Goal: Entertainment & Leisure: Consume media (video, audio)

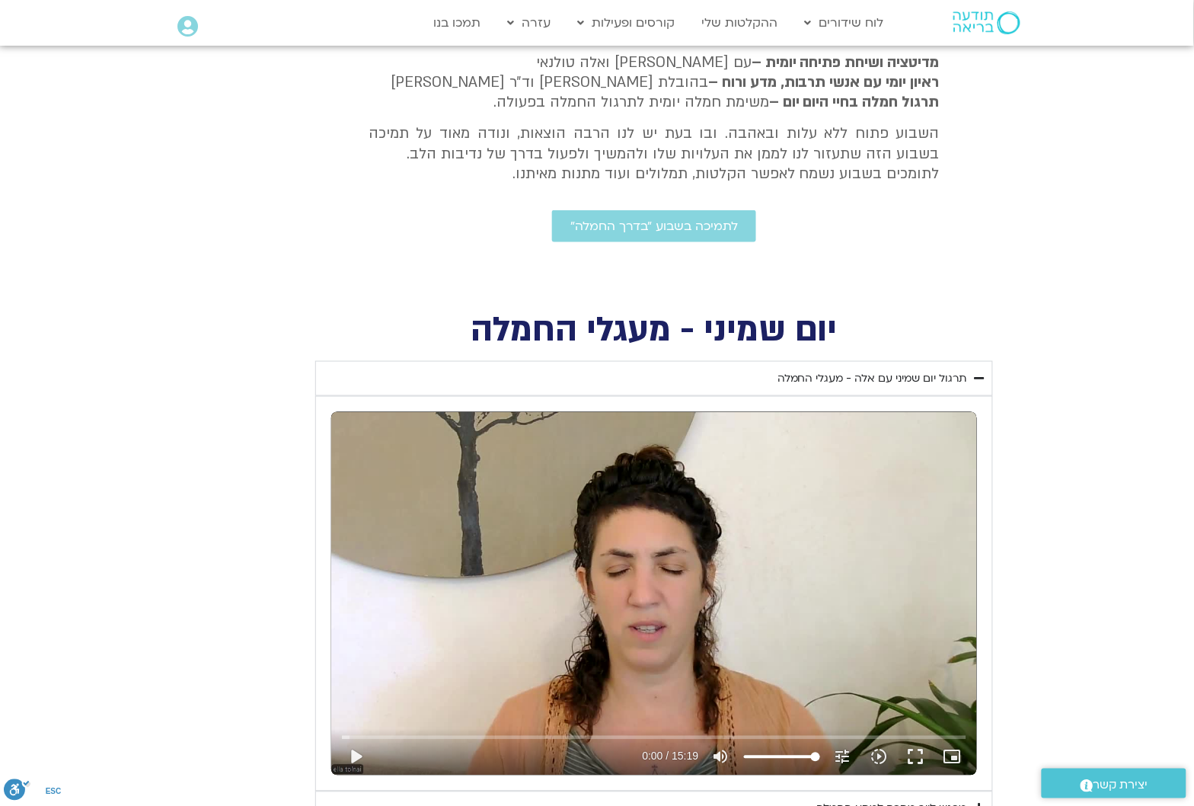
scroll to position [571, 0]
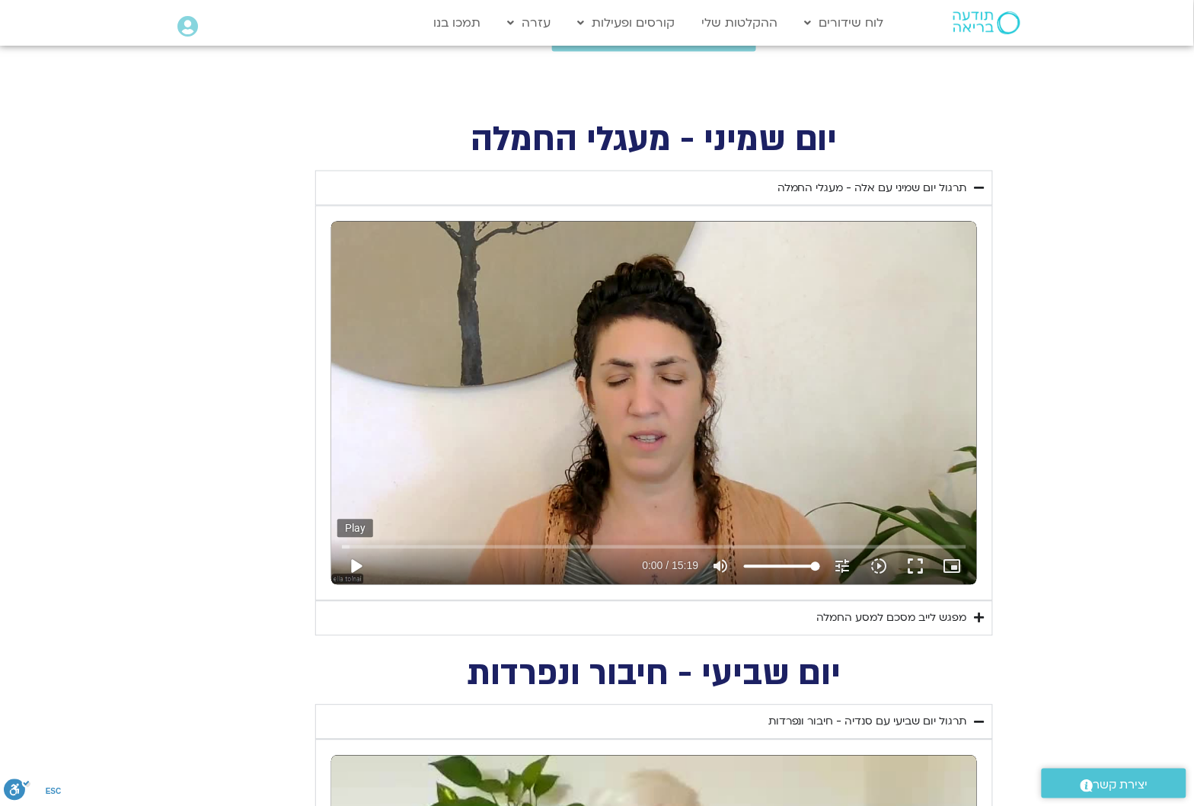
click at [358, 562] on button "play_arrow" at bounding box center [355, 566] width 37 height 37
type input "4.544412"
type input "99.2010652463382"
type input "4.56182"
type input "90.6790945406125"
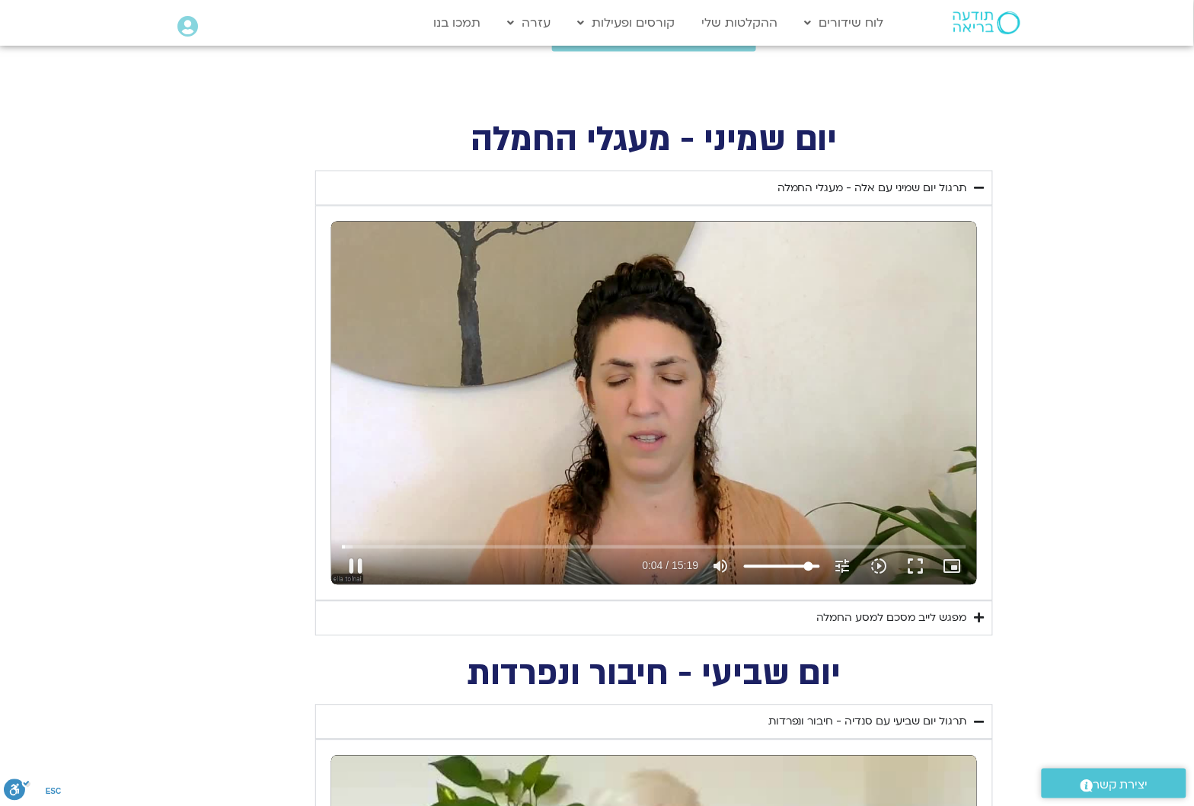
type input "4.581926"
type input "84.9977807367954"
type input "4.601125"
type input "77.896138482024"
type input "4.632729"
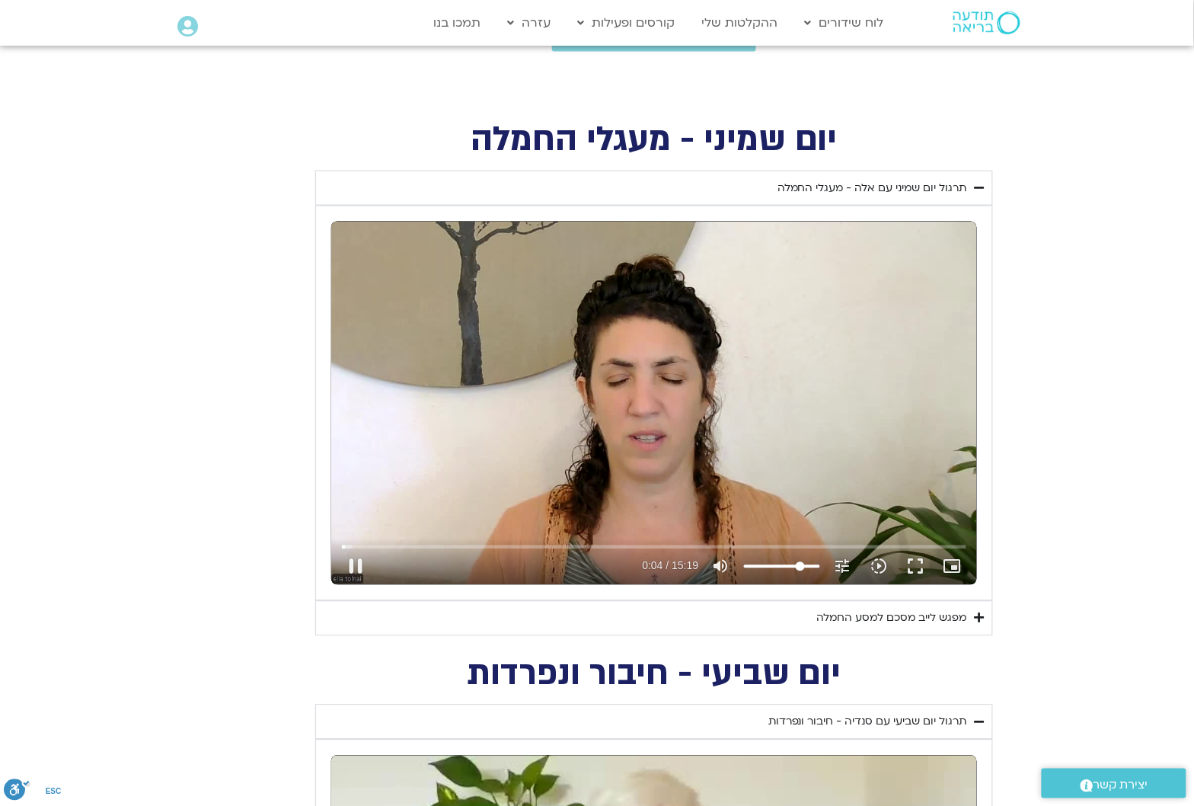
type input "73.6351531291611"
type input "4.746474"
type input "72.2148246782068"
type input "4.780523"
type input "69.3741677762983"
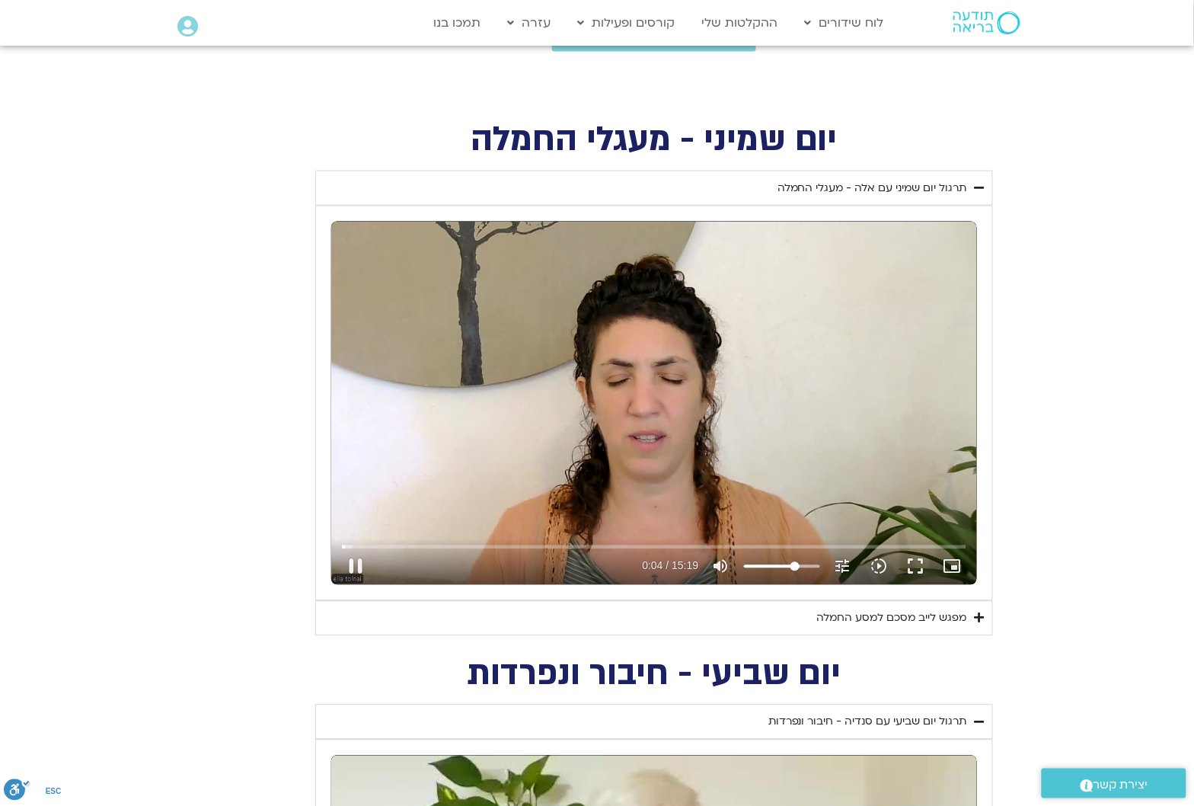
type input "4.797168"
type input "67.953839325344"
type input "4.861092"
type input "66.5335108743897"
type input "4.912325"
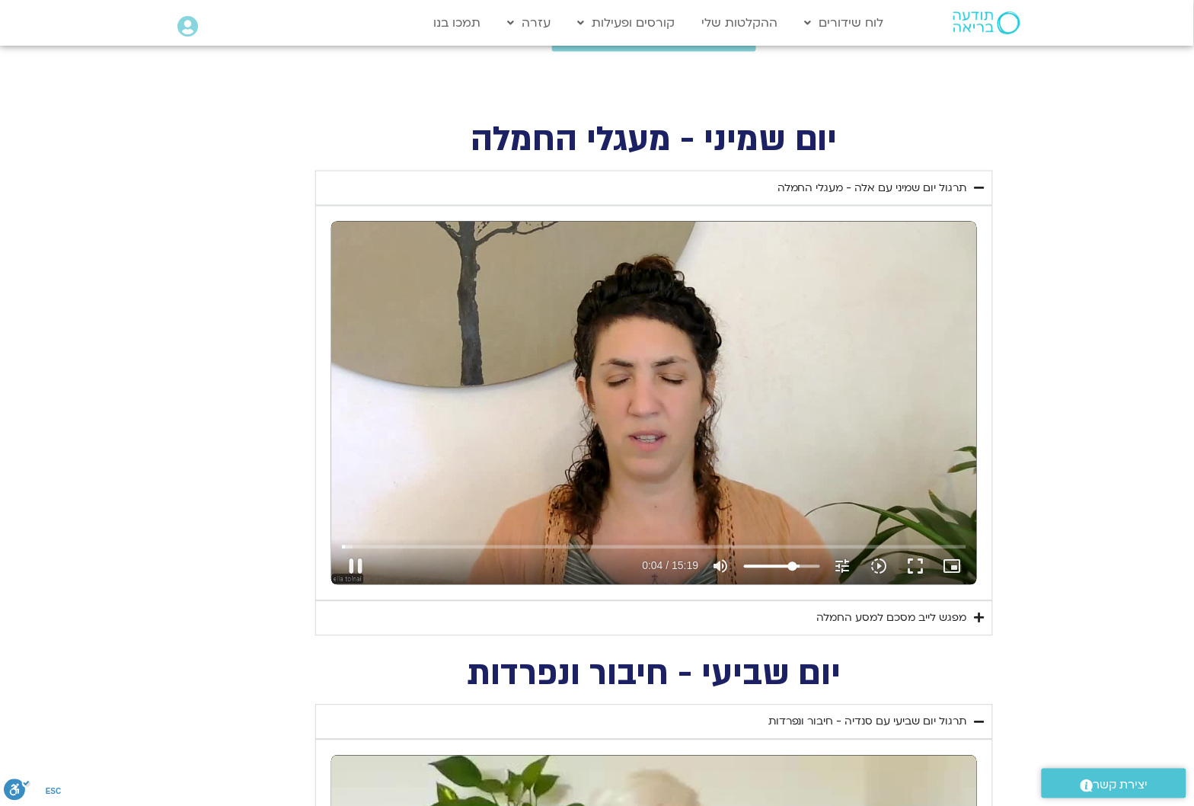
type input "65.1131824234354"
type input "4.948524"
type input "60.8521970705726"
type input "5.014347"
type input "46.6489125610297"
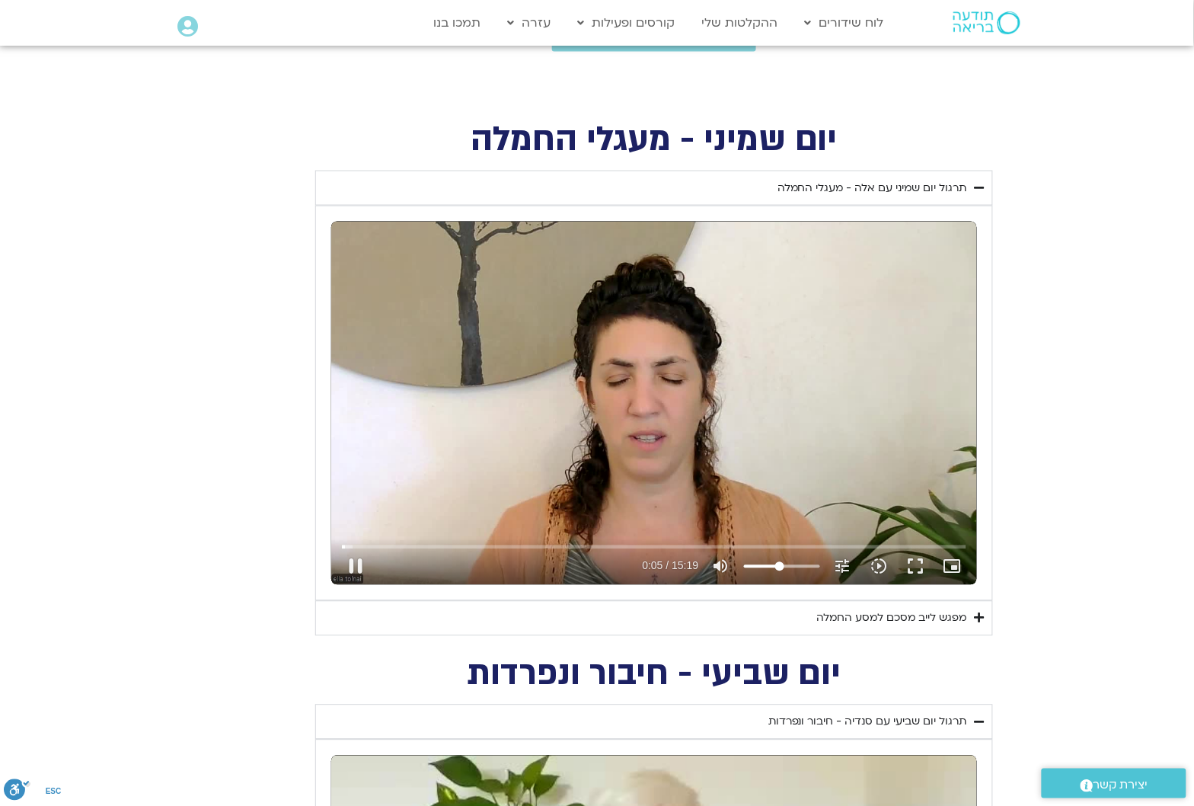
type input "5.031146"
type input "39.5472703062583"
type input "5.061892"
type input "38.126941855304"
type input "5.758919"
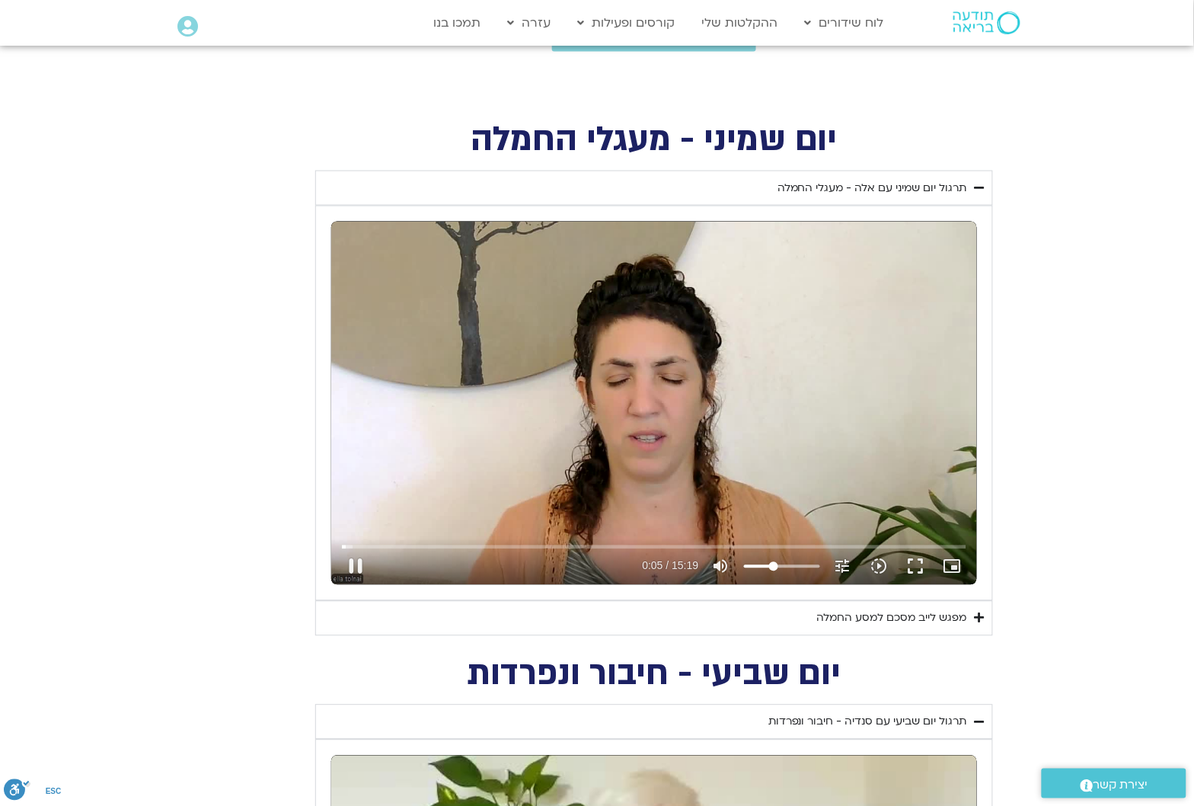
drag, startPoint x: 816, startPoint y: 565, endPoint x: 774, endPoint y: 572, distance: 42.4
type input "38.126941855304"
click at [774, 571] on input "Volume" at bounding box center [782, 566] width 76 height 9
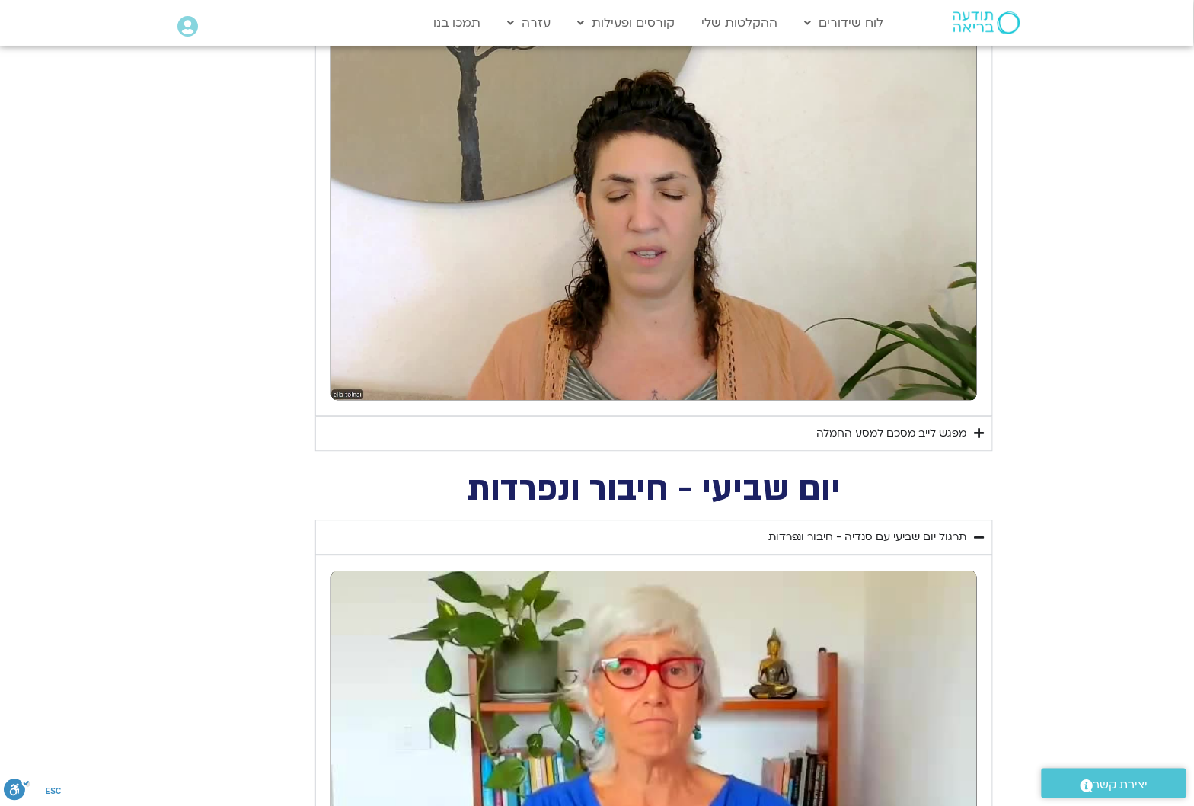
scroll to position [762, 0]
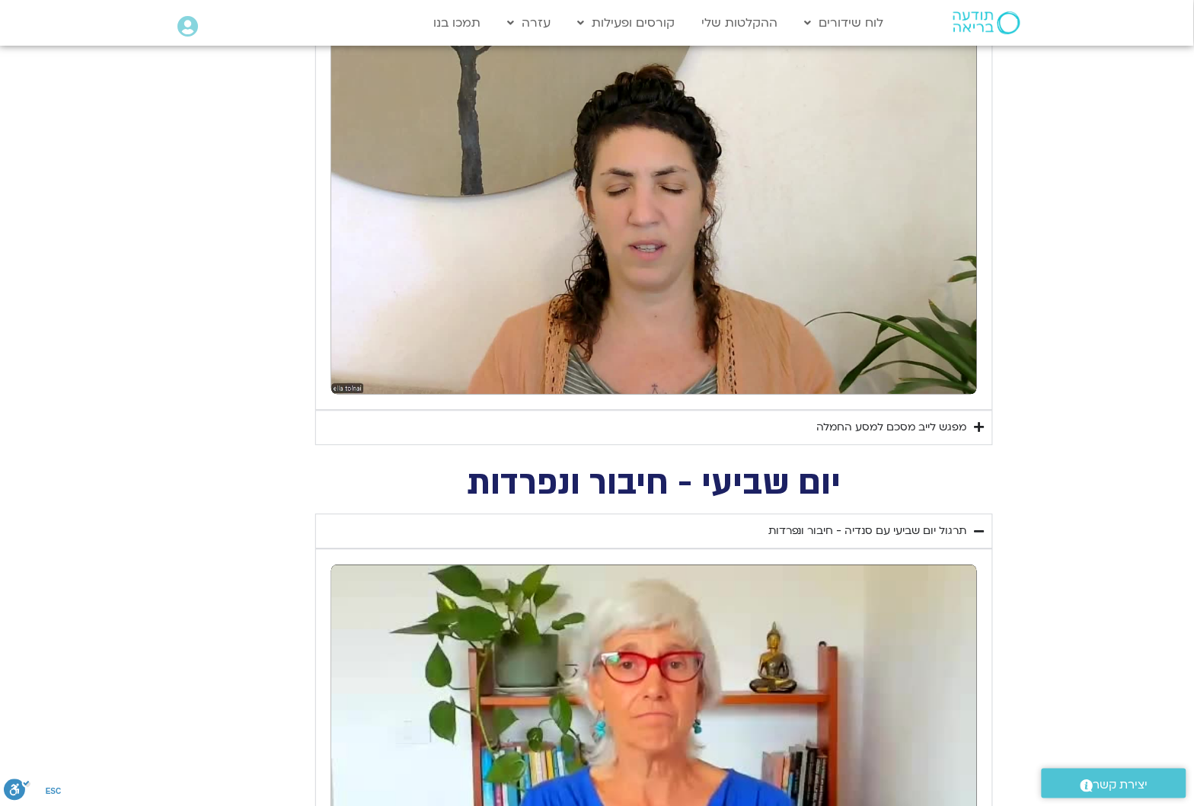
click at [953, 429] on div "מפגש לייב מסכם למסע החמלה" at bounding box center [892, 428] width 150 height 18
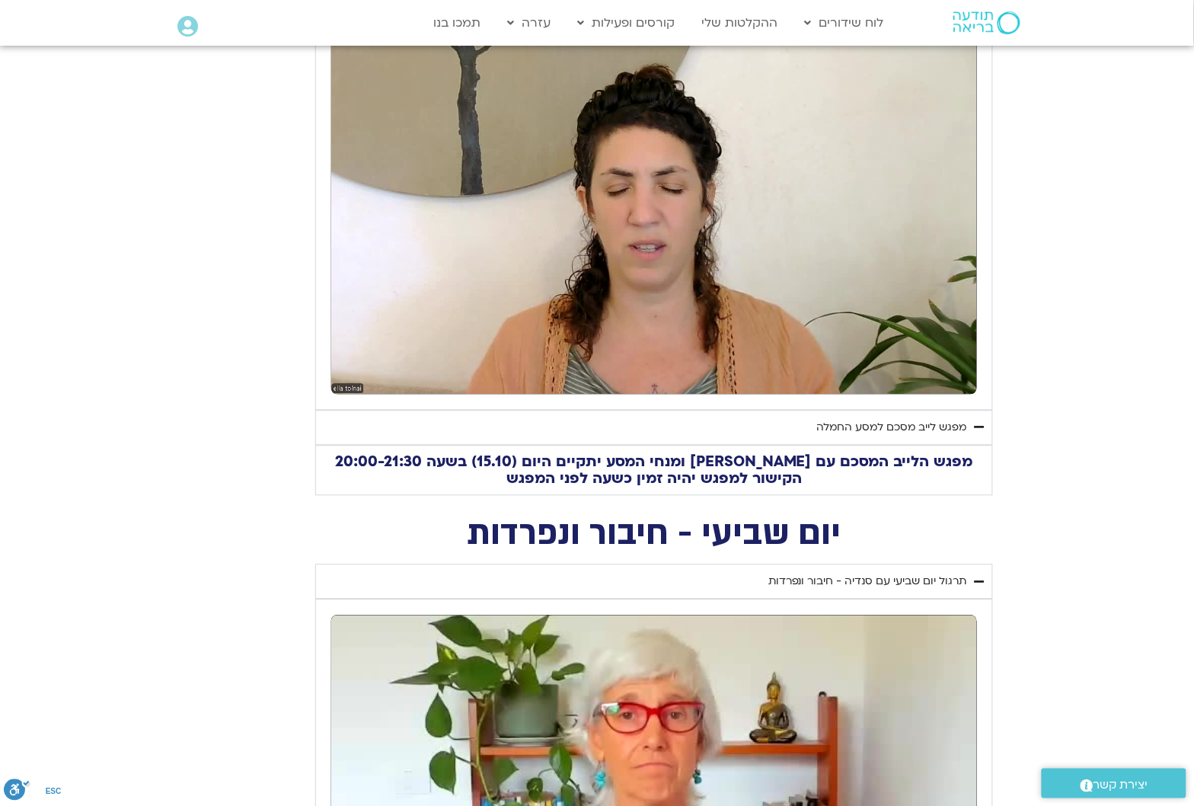
scroll to position [666, 0]
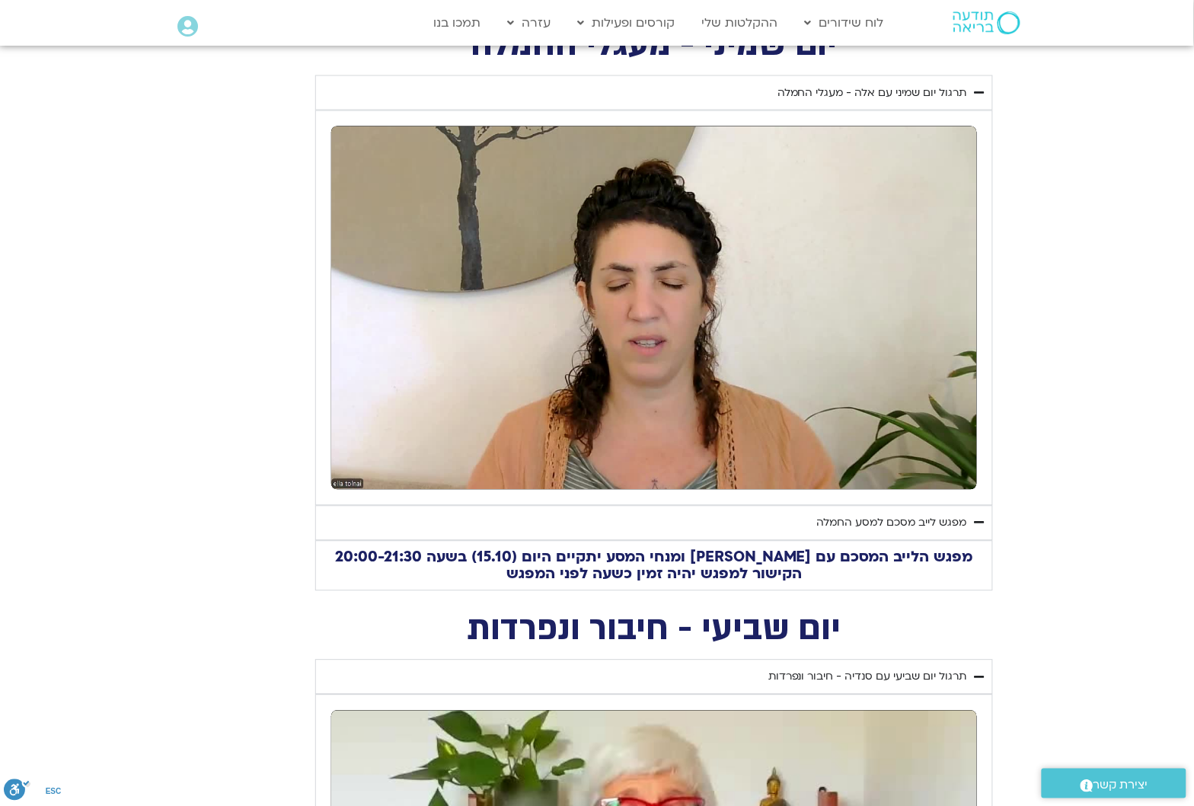
click at [950, 518] on div "מפגש לייב מסכם למסע החמלה" at bounding box center [892, 523] width 150 height 18
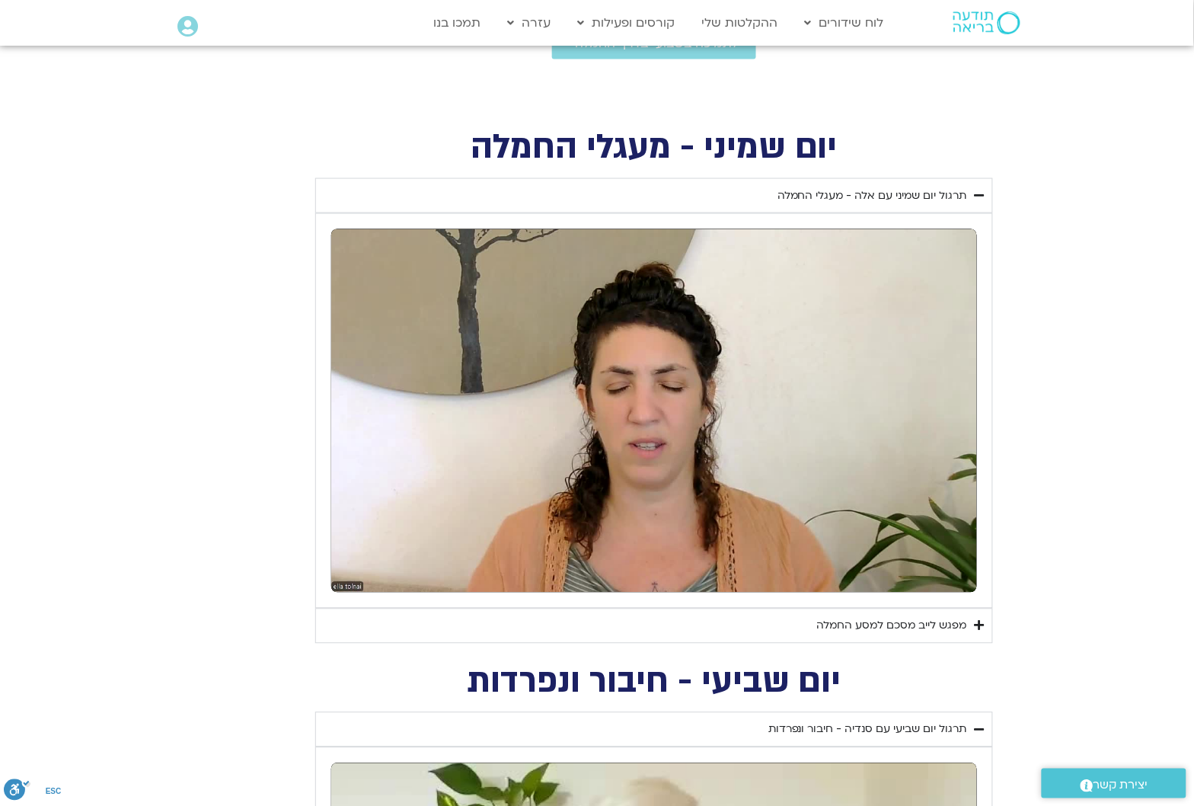
scroll to position [571, 0]
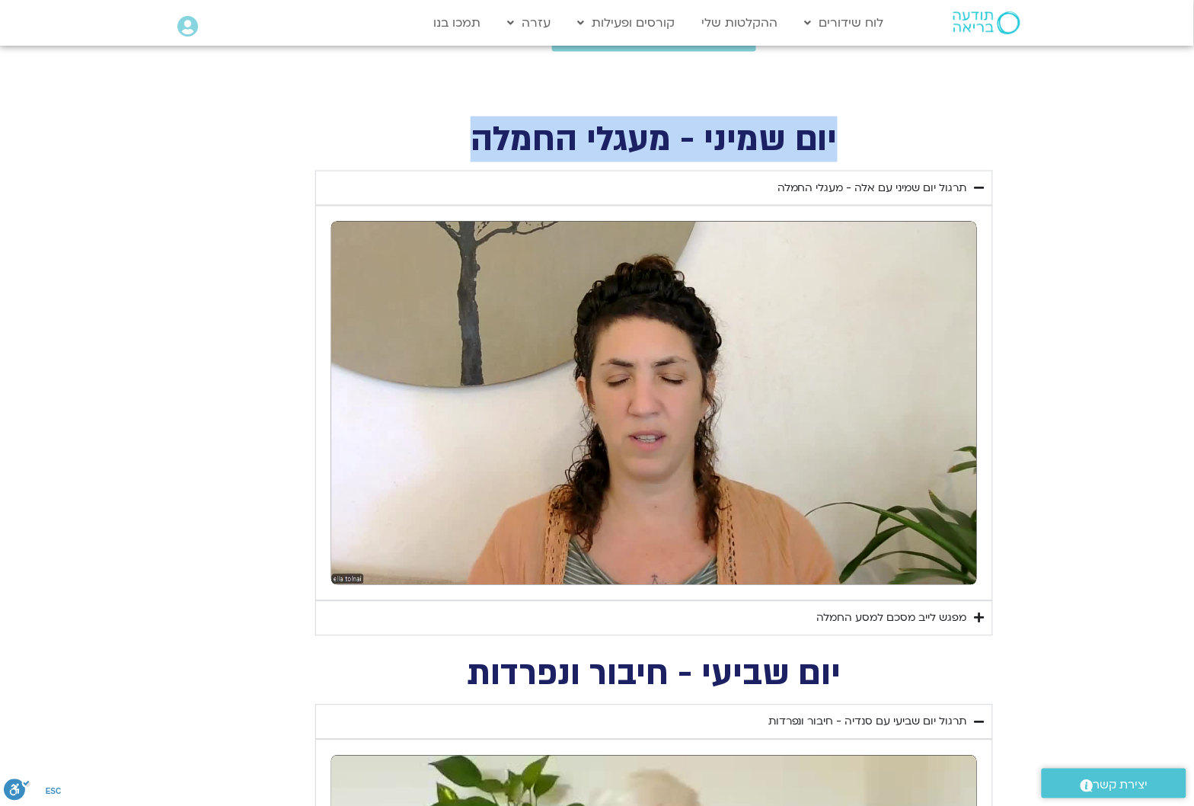
drag, startPoint x: 836, startPoint y: 131, endPoint x: 453, endPoint y: 119, distance: 383.2
copy h2 "יום שמיני - מעגלי החמלה"
click at [988, 142] on h2 "יום שמיני - מעגלי החמלה" at bounding box center [654, 139] width 678 height 31
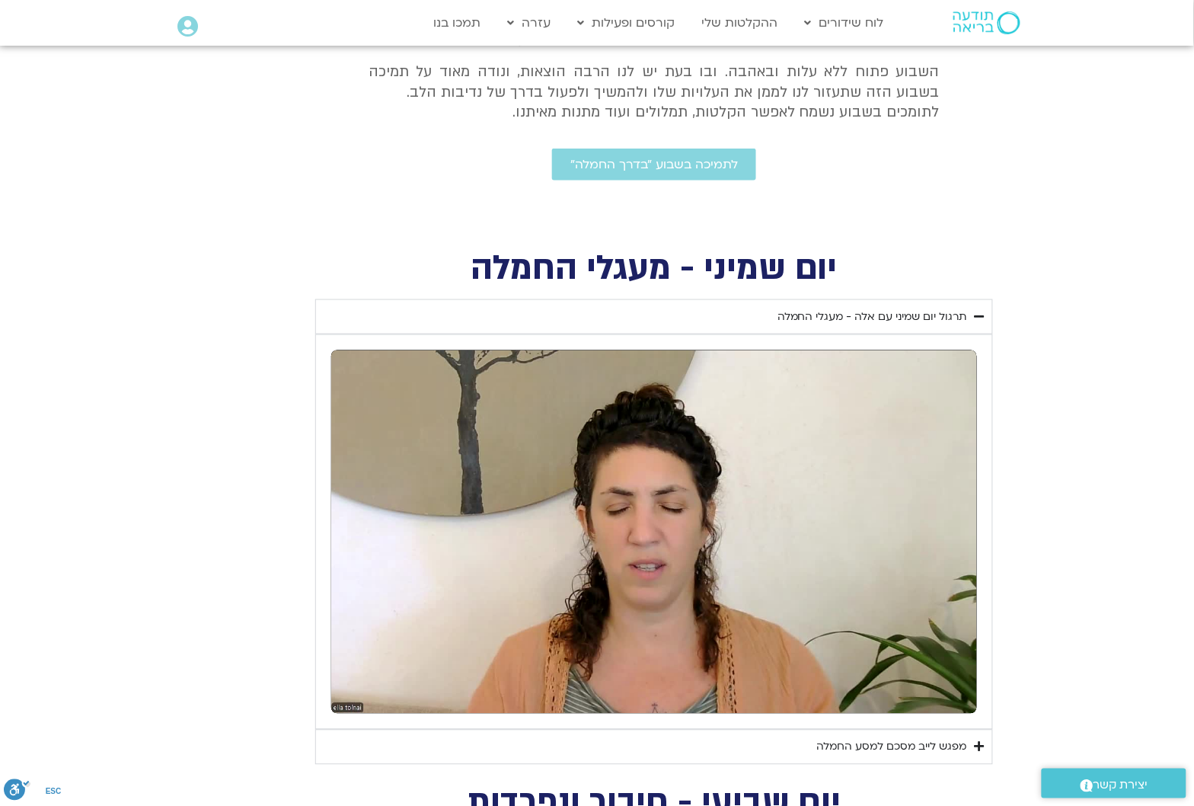
scroll to position [476, 0]
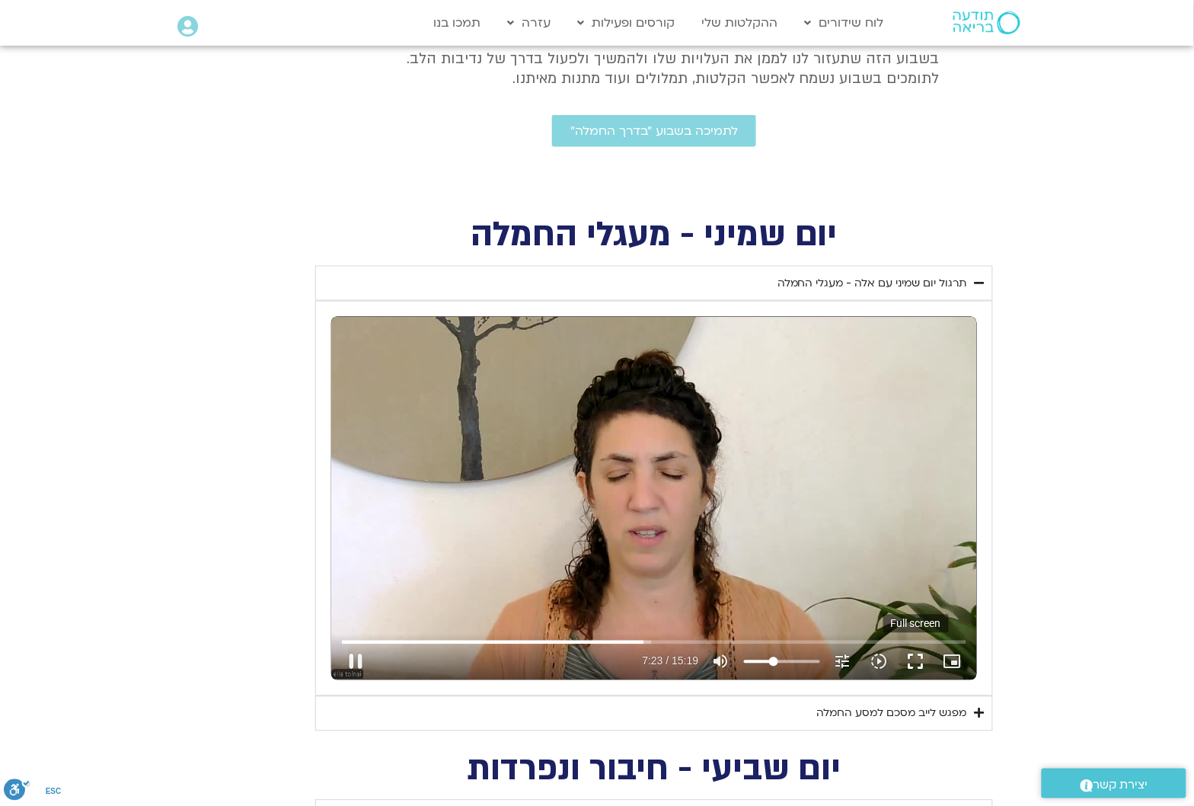
click at [923, 663] on button "fullscreen" at bounding box center [916, 661] width 37 height 37
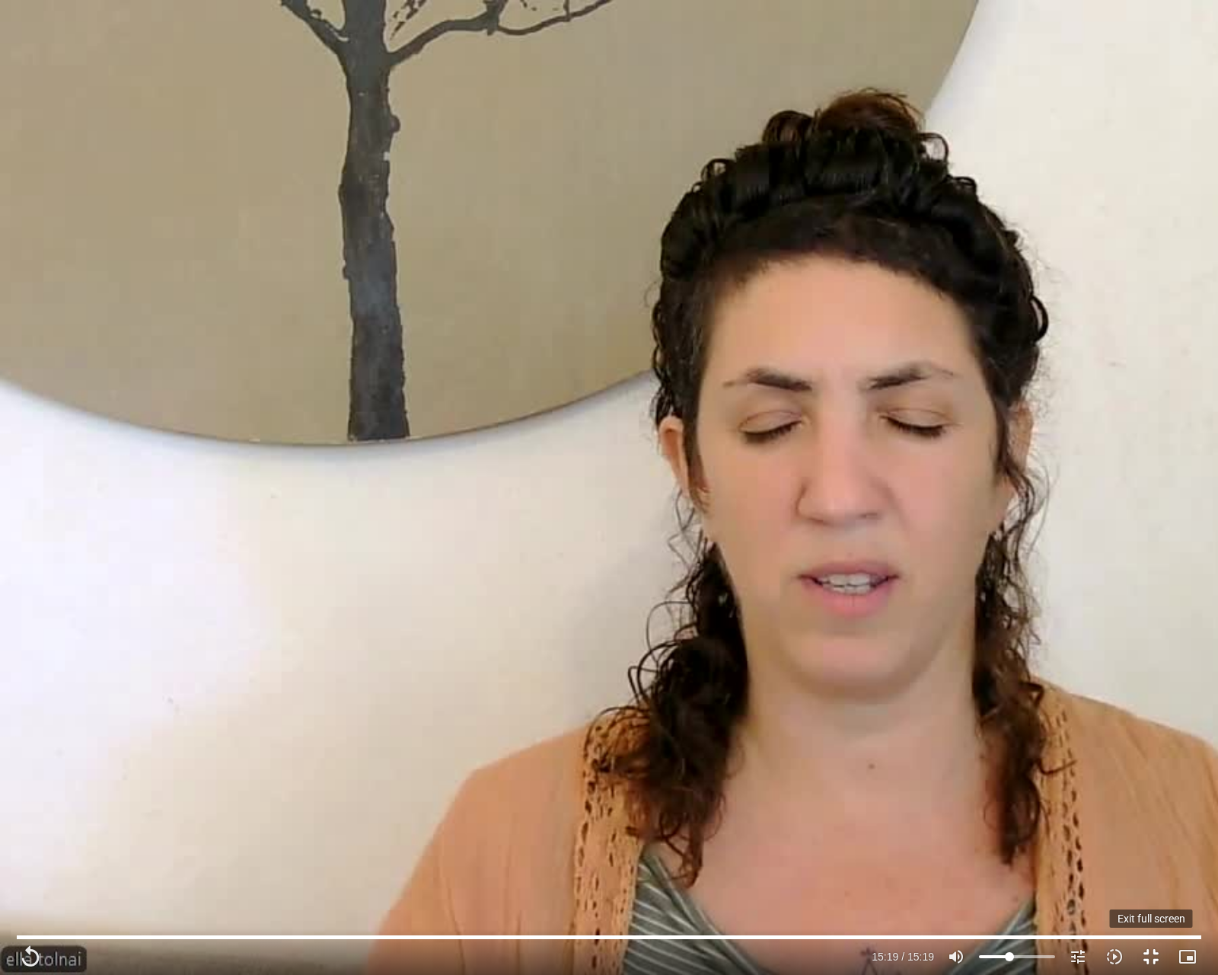
click at [1151, 805] on button "fullscreen_exit" at bounding box center [1151, 956] width 37 height 37
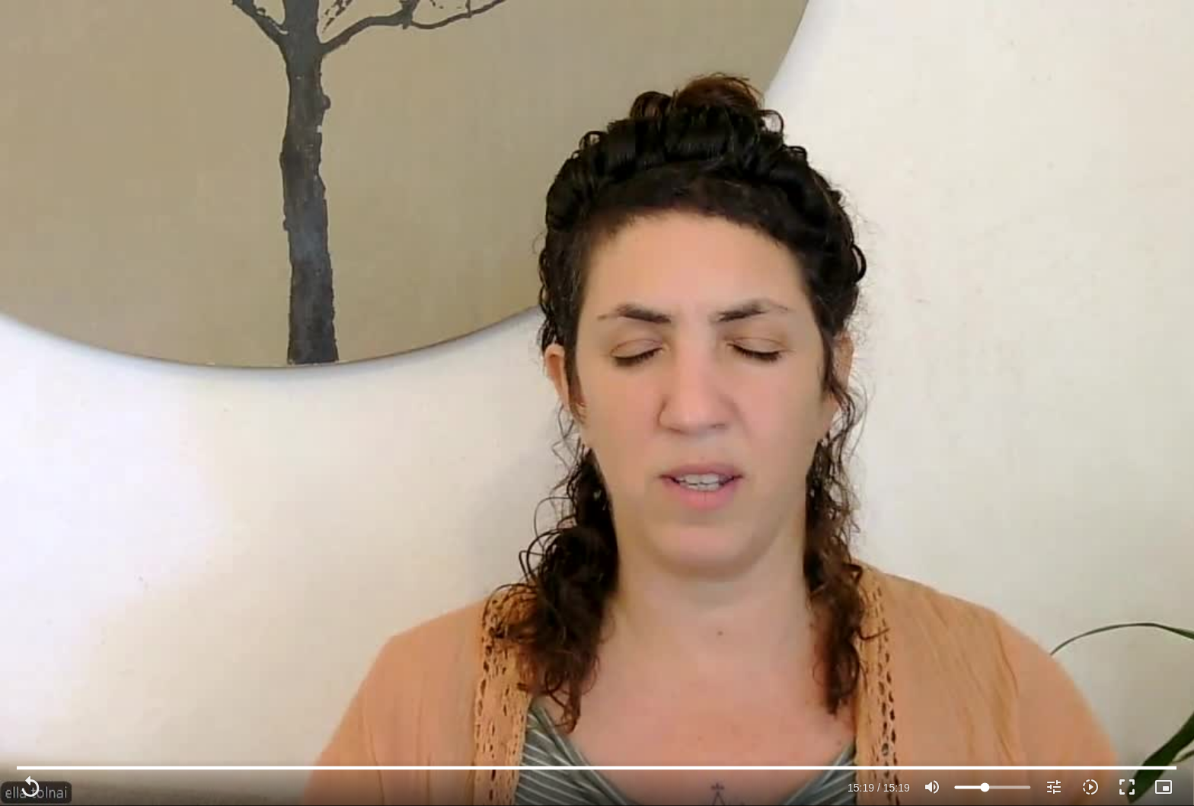
scroll to position [1618, 0]
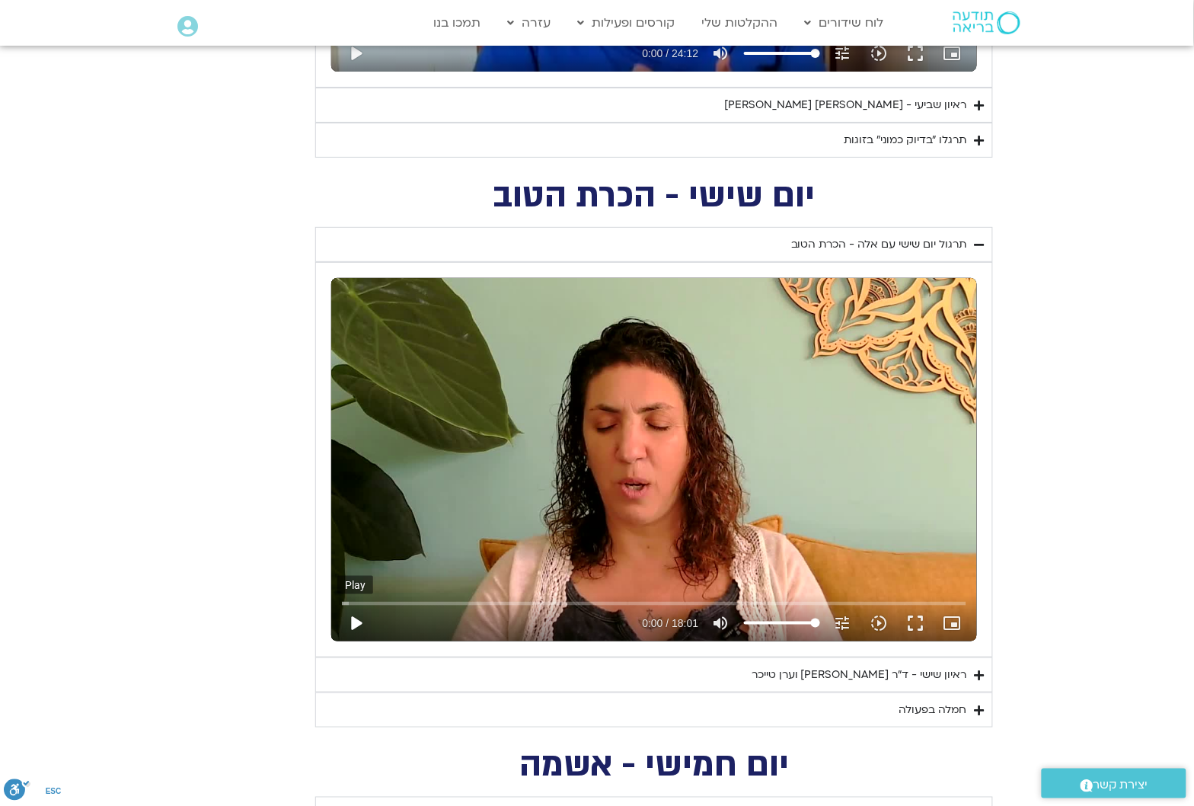
click at [353, 625] on button "play_arrow" at bounding box center [355, 623] width 37 height 37
type input "919"
type input "0.009418"
type input "919"
type input "0.128456"
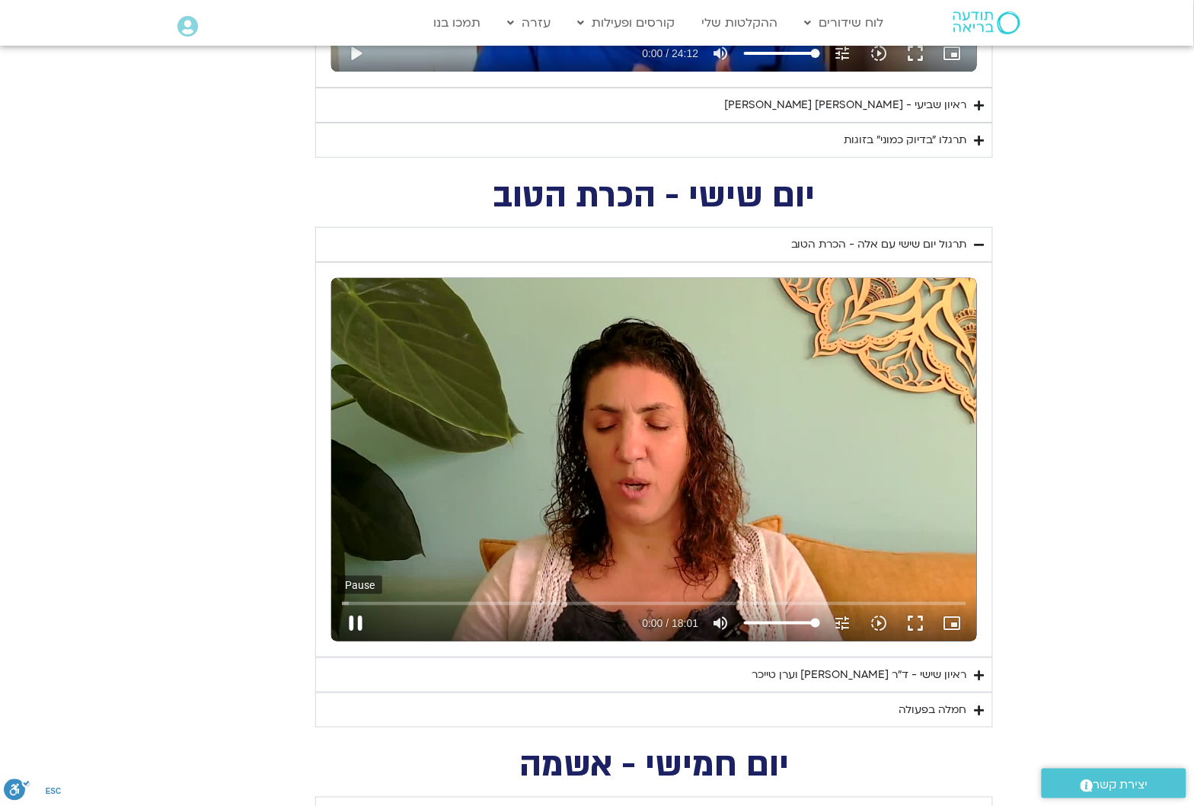
type input "919"
type input "0.392087"
type input "919"
type input "0.509058"
type input "919"
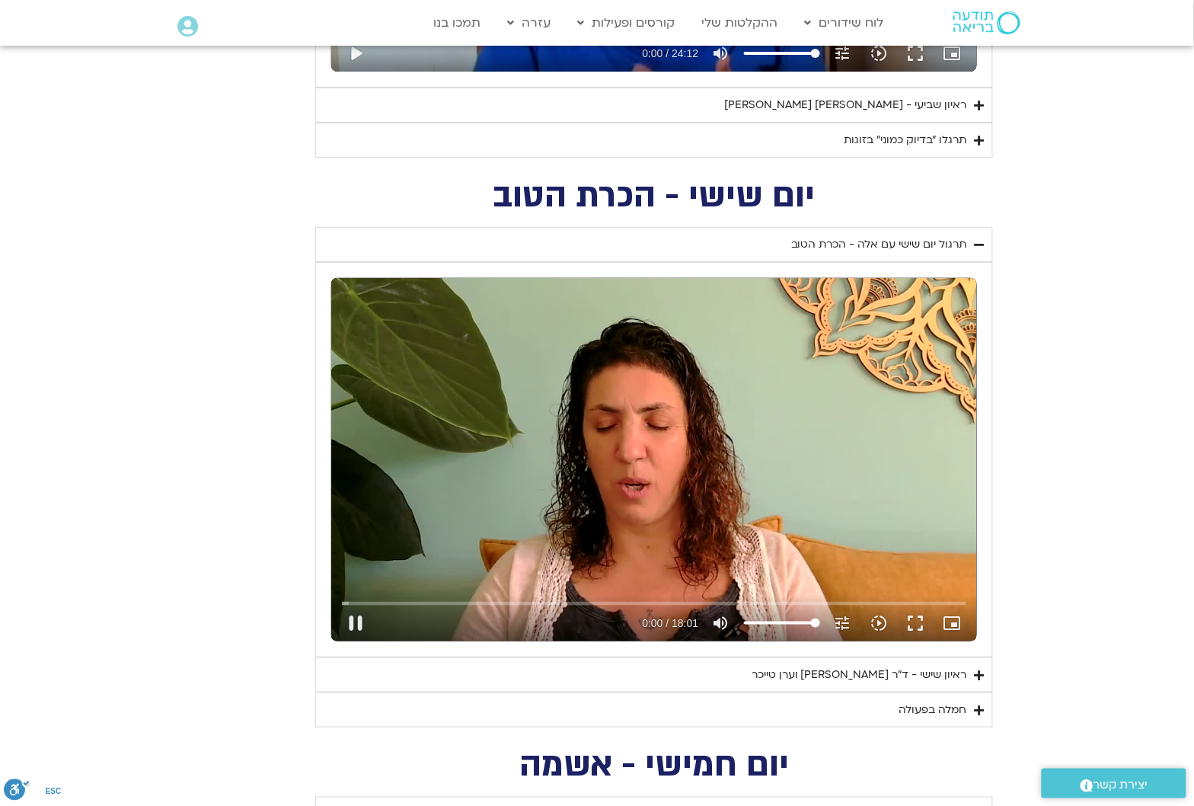
type input "0.644355"
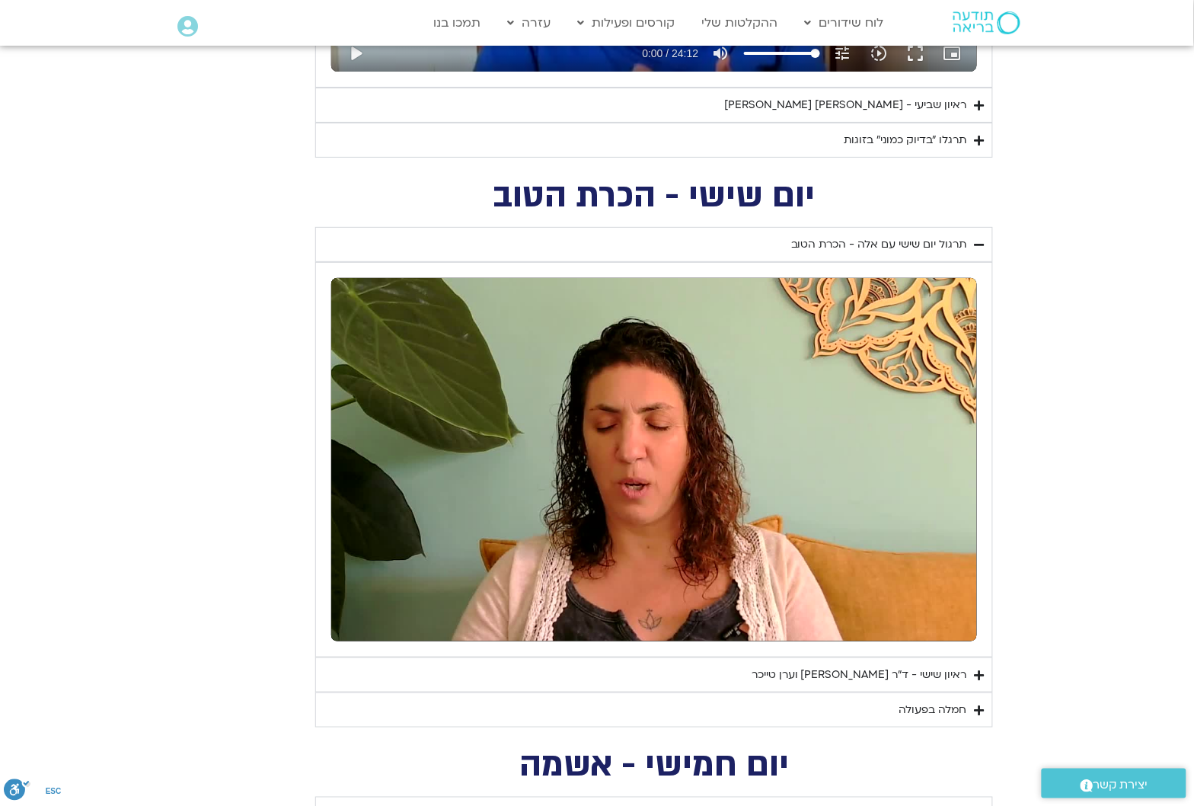
type input "919"
type input "1.050401"
type input "919"
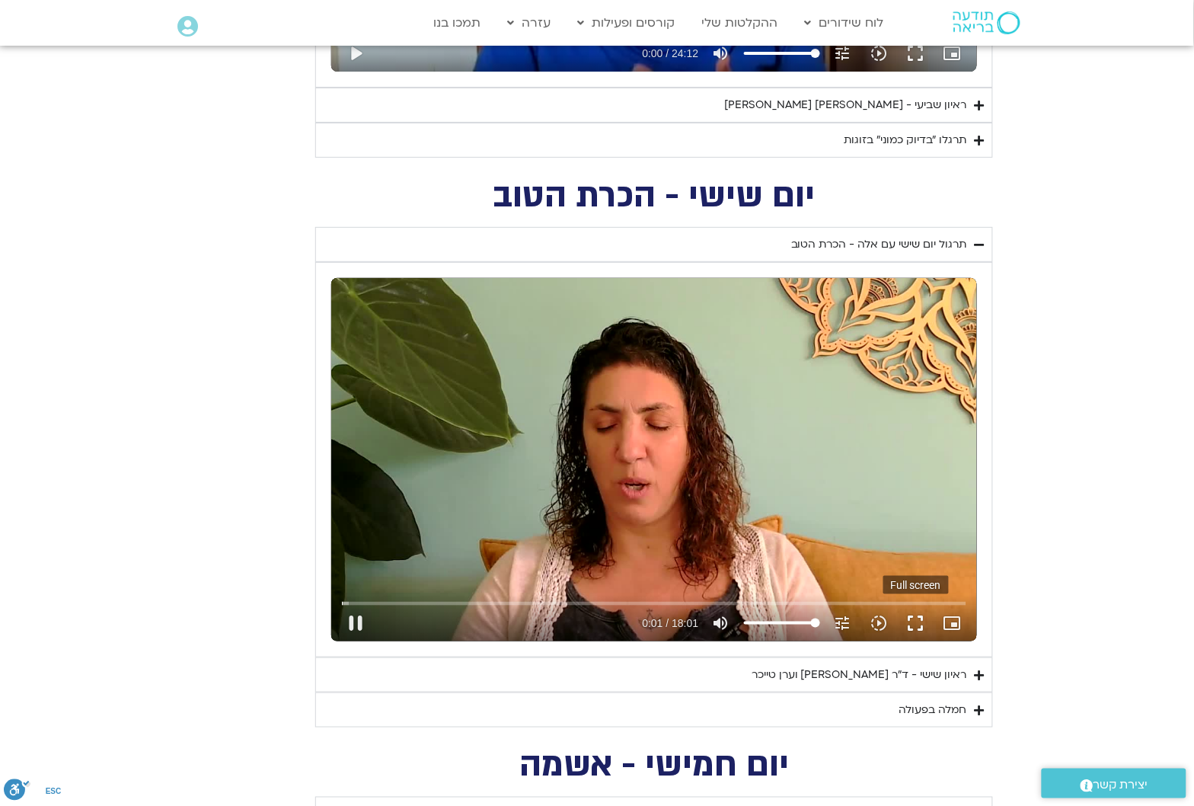
type input "1.176327"
type input "919"
type input "1.259208"
type input "919"
type input "1.329079"
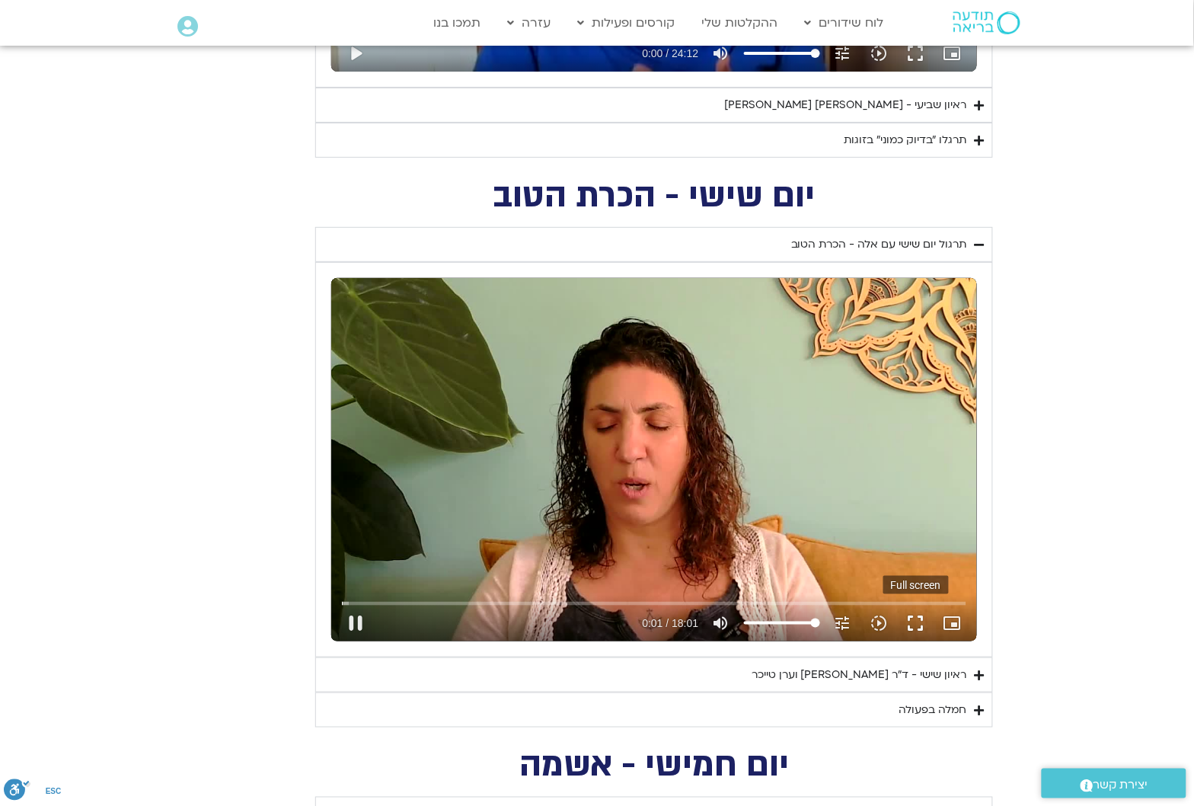
type input "919"
type input "1.458825"
type input "919"
type input "1.590274"
type input "919"
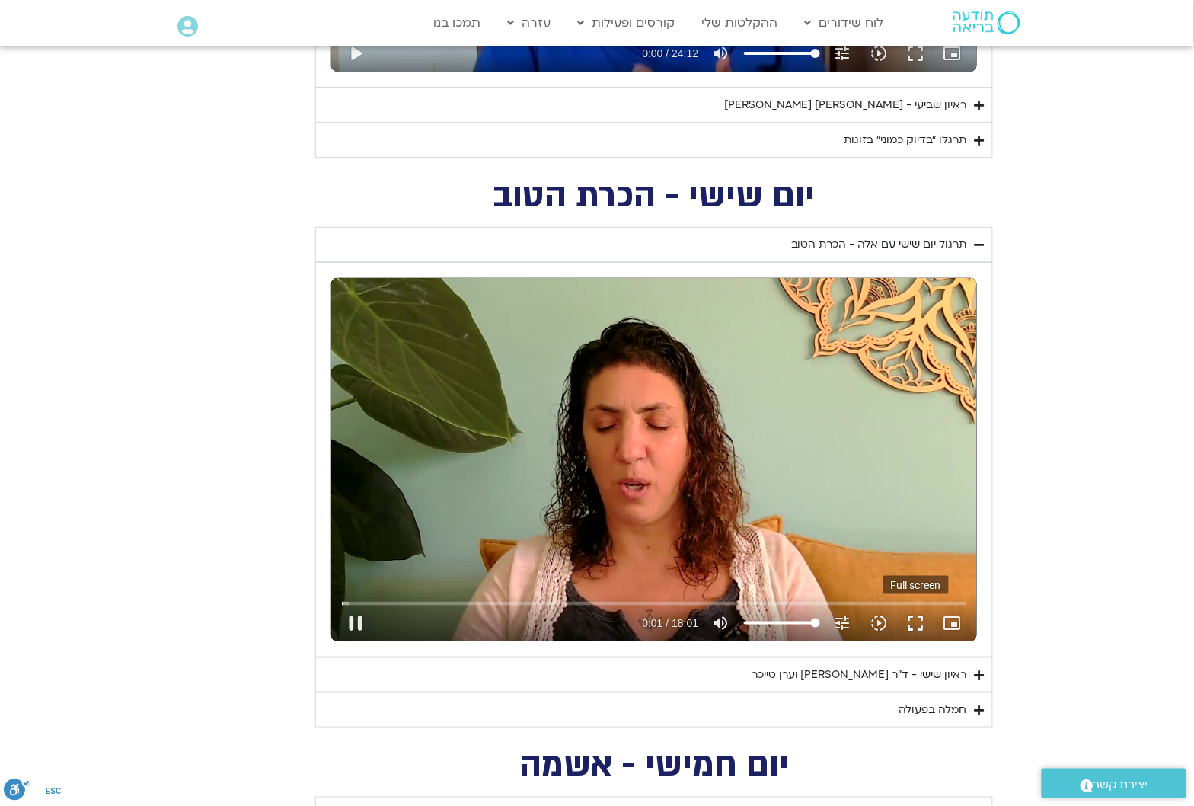
type input "1.727921"
type input "919"
type input "1.857147"
type input "919"
type input "1.990043"
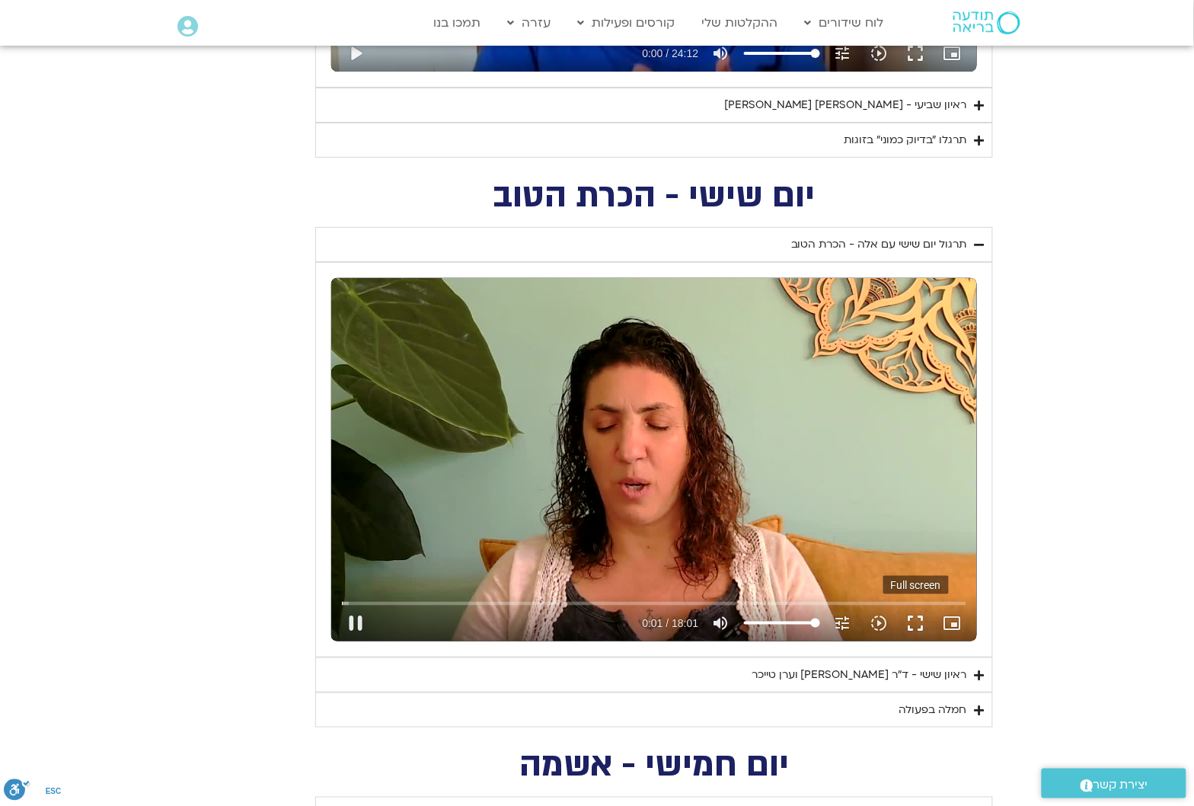
type input "919"
type input "2.115656"
type input "919"
type input "2.247028"
type input "919"
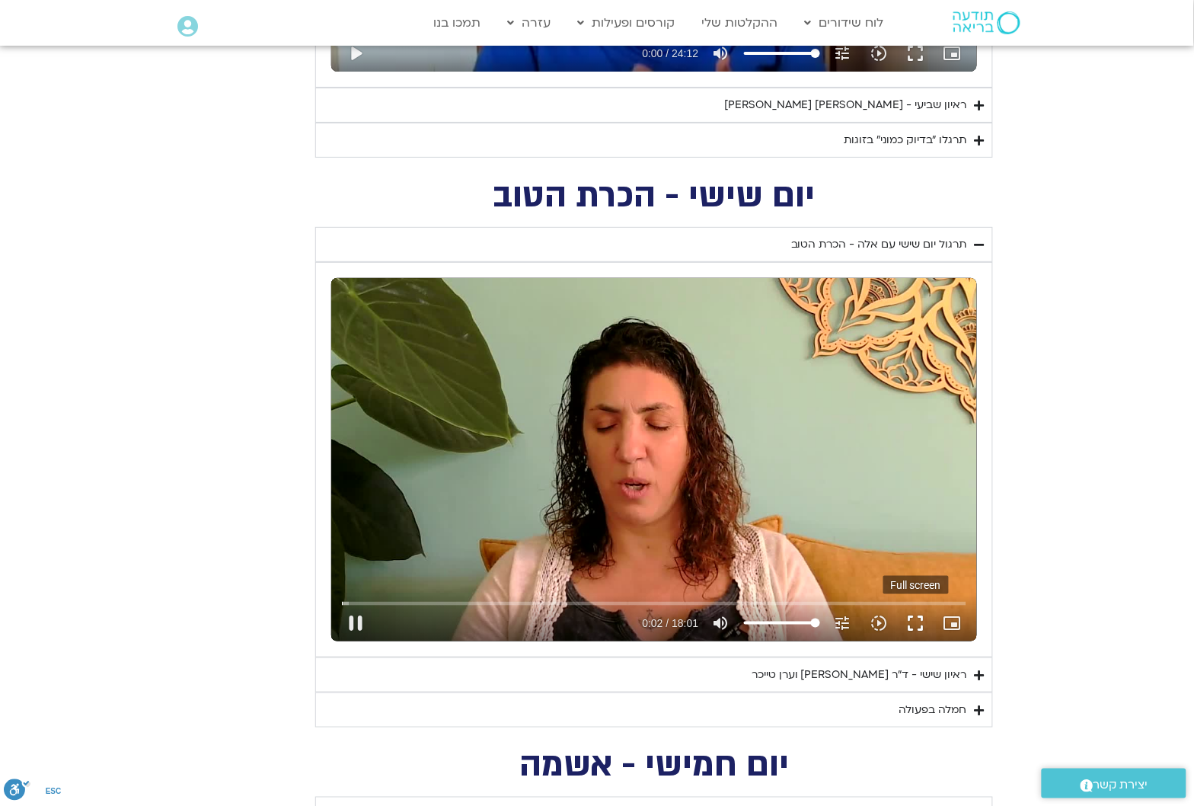
type input "2.375616"
type input "919"
type input "2.503499"
click at [922, 622] on button "fullscreen" at bounding box center [916, 623] width 37 height 37
type input "919"
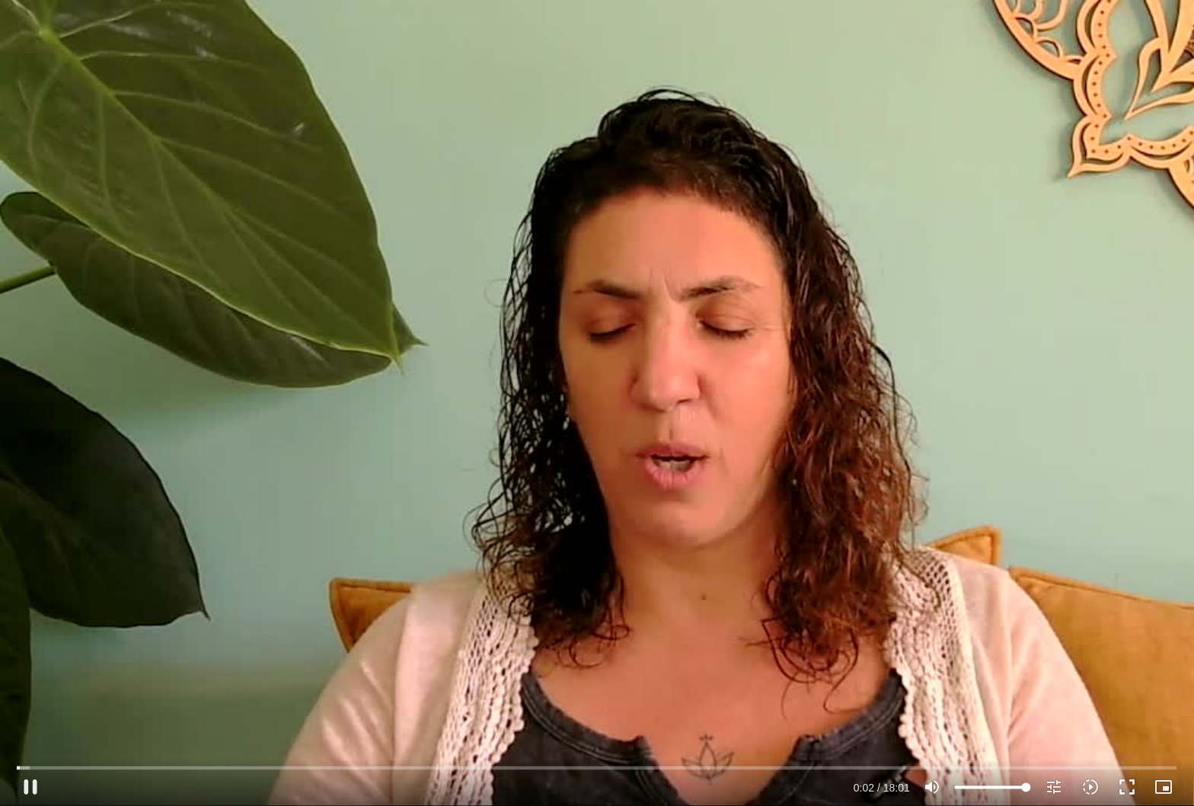
type input "2.697792"
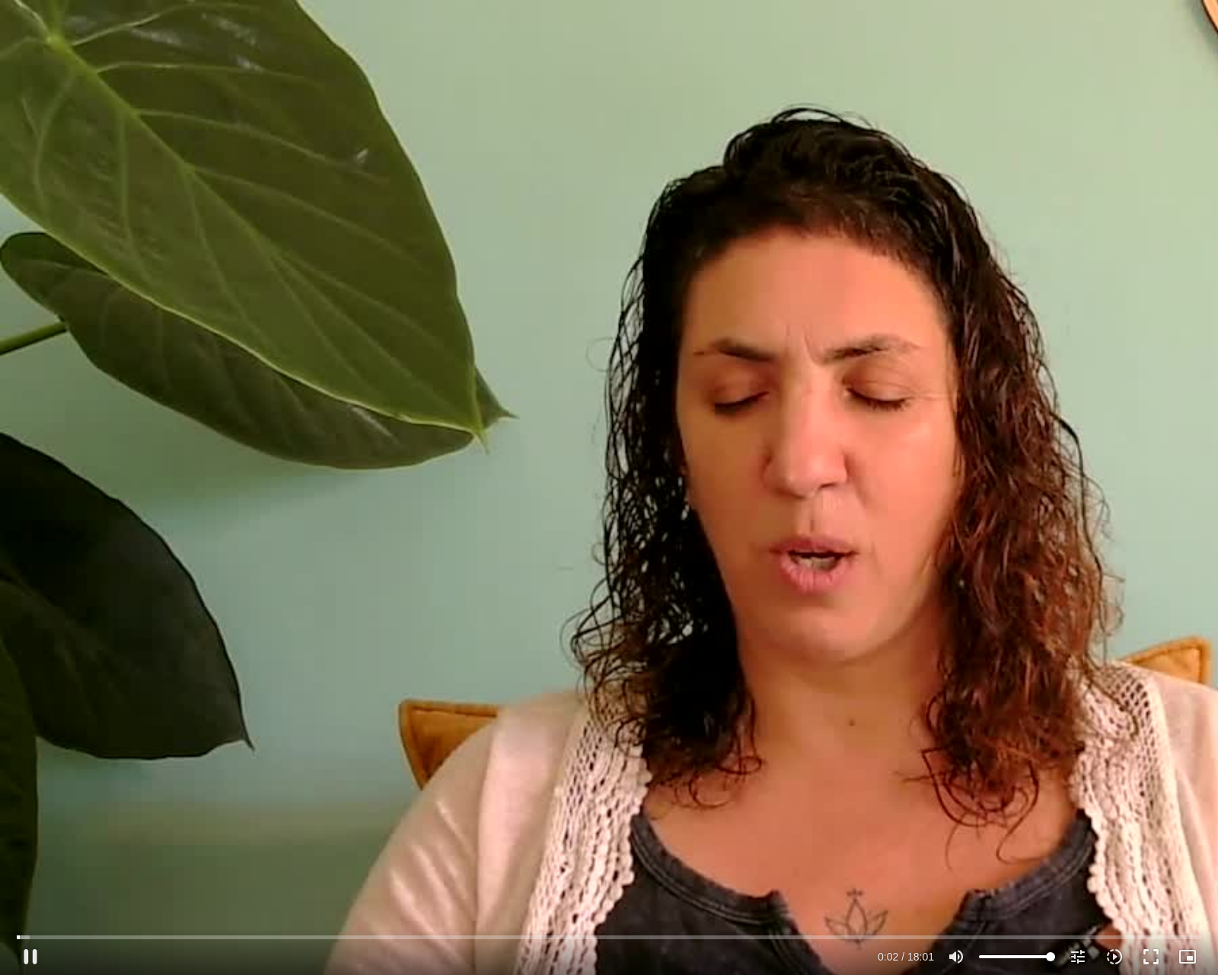
type input "919"
type input "2.769217"
type input "919"
type input "2.899603"
type input "919"
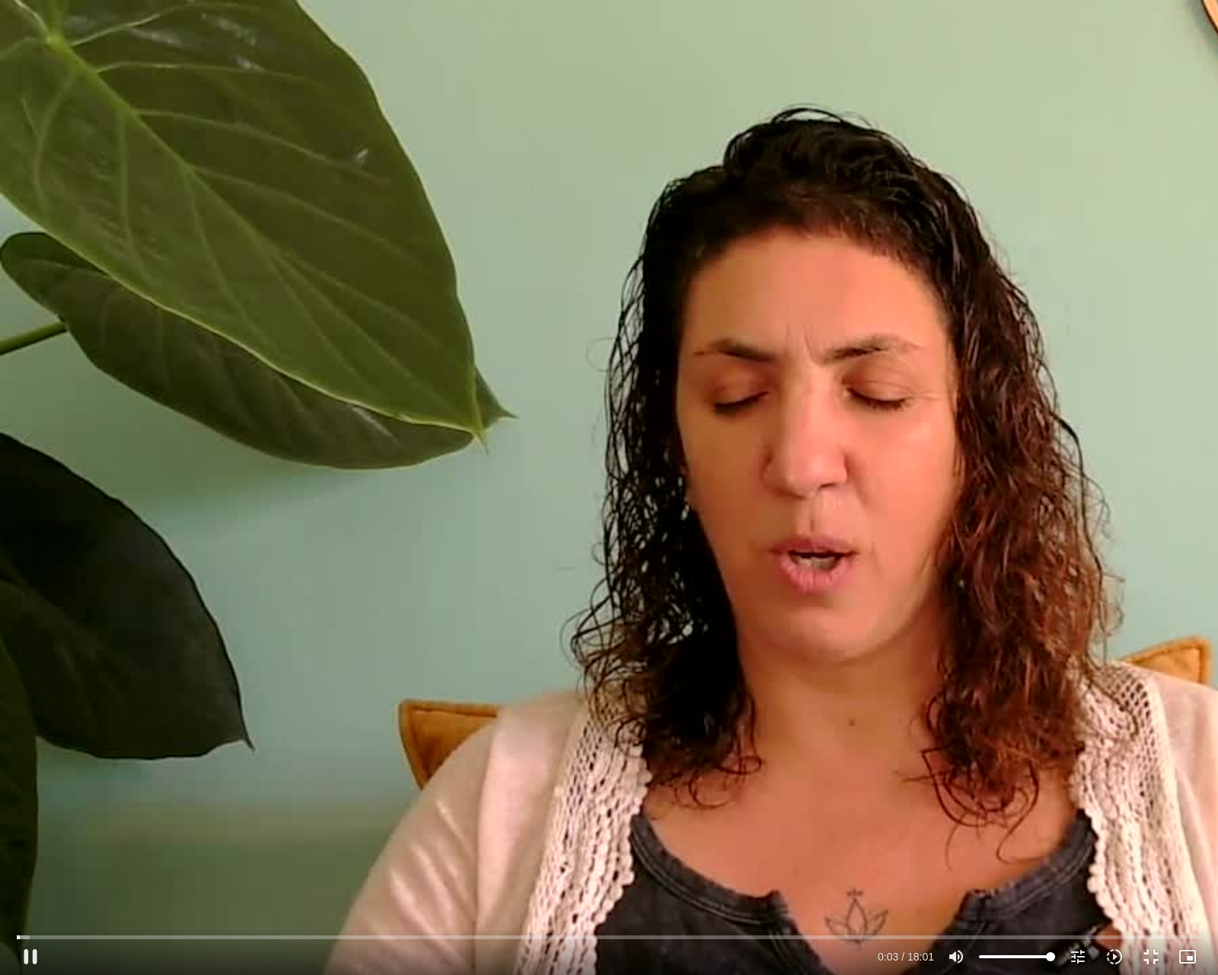
type input "3.160576"
type input "919"
type input "3.290955"
type input "919"
type input "3.411128"
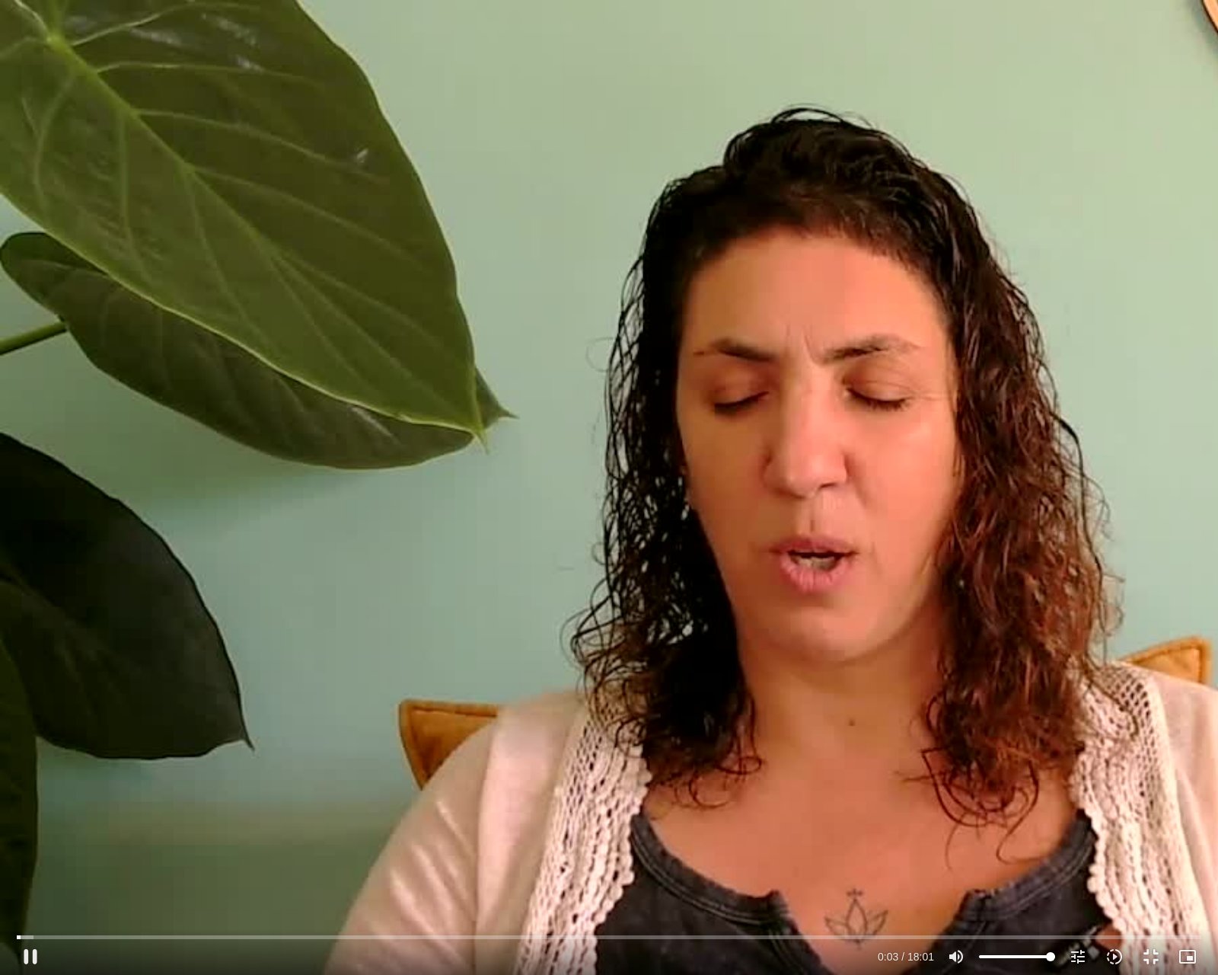
type input "919"
type input "3.492422"
type input "919"
type input "3.593216"
type input "919"
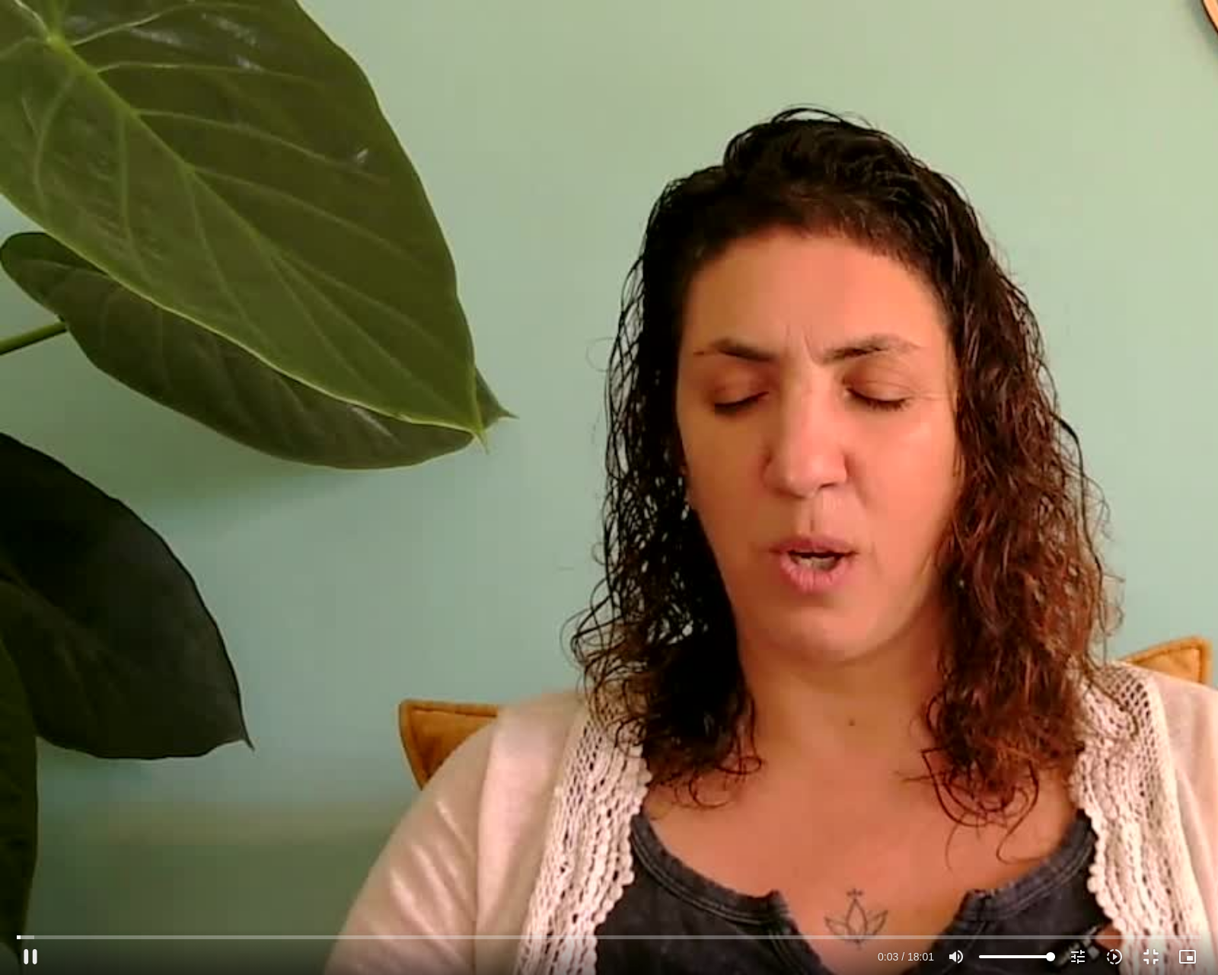
type input "3.775667"
type input "919"
type input "3.844616"
type input "919"
type input "3.974032"
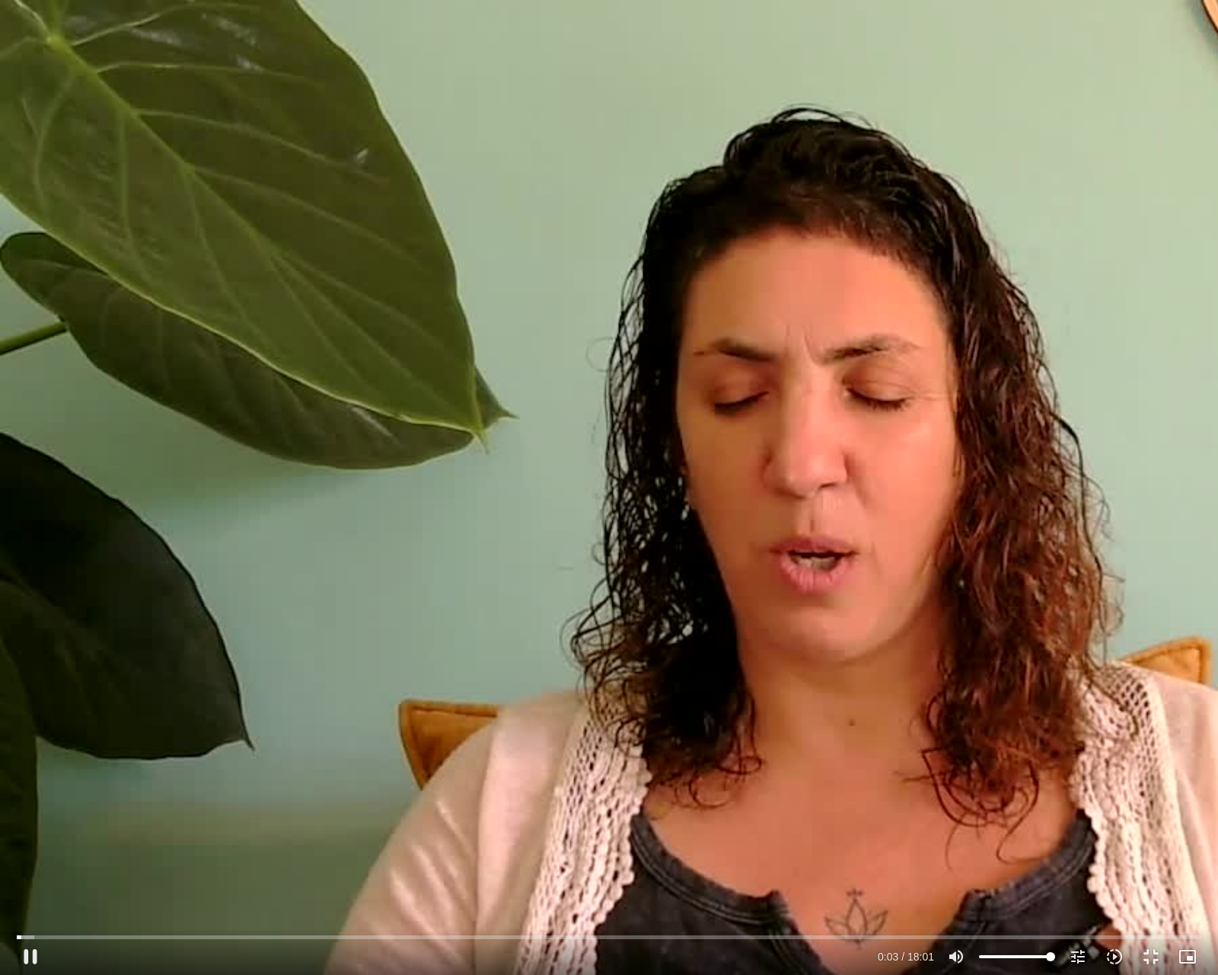
type input "919"
type input "4.106354"
type input "919"
type input "4.239697"
type input "919"
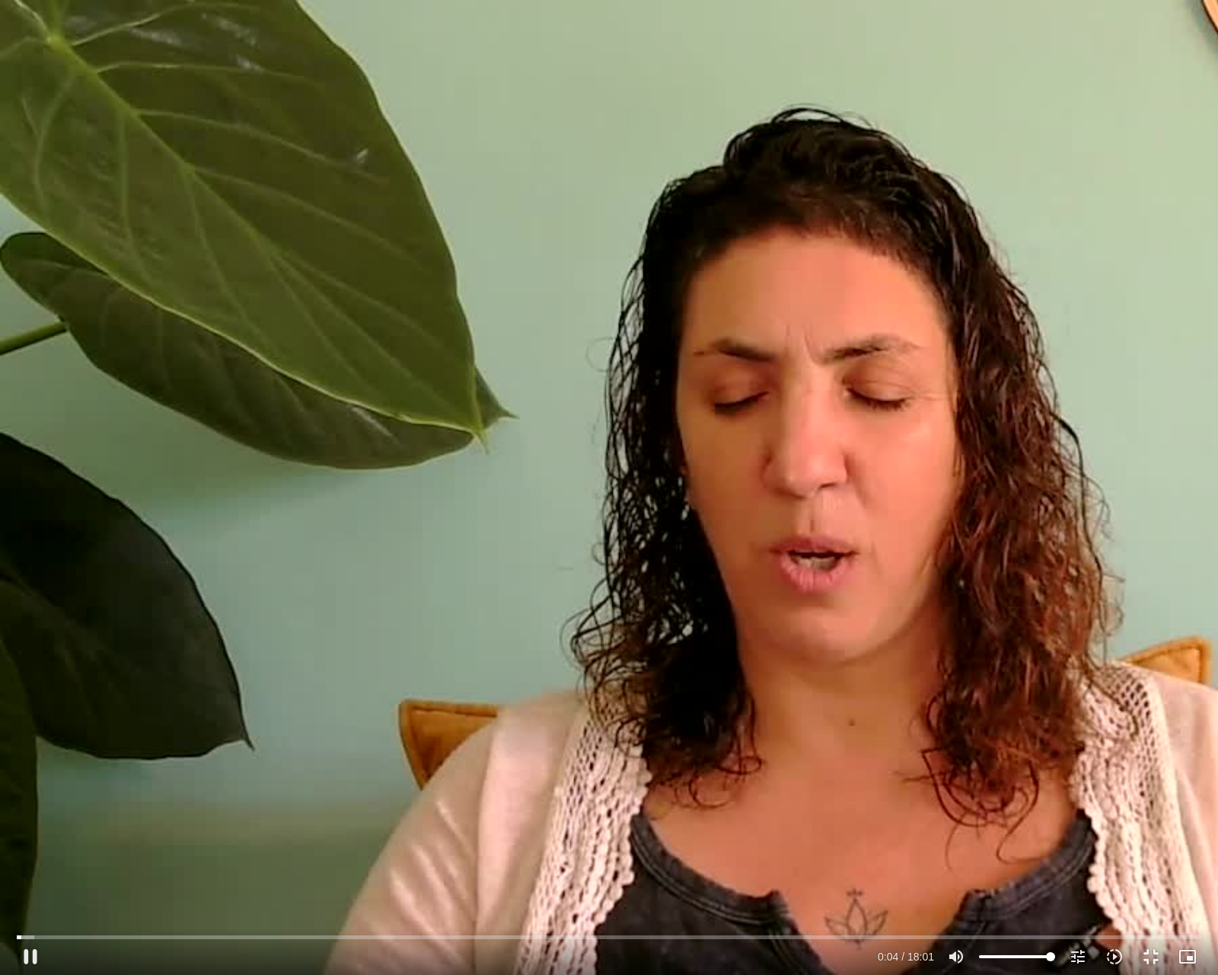
type input "4.373789"
type input "919"
type input "4.50853"
type input "919"
type input "4.637848"
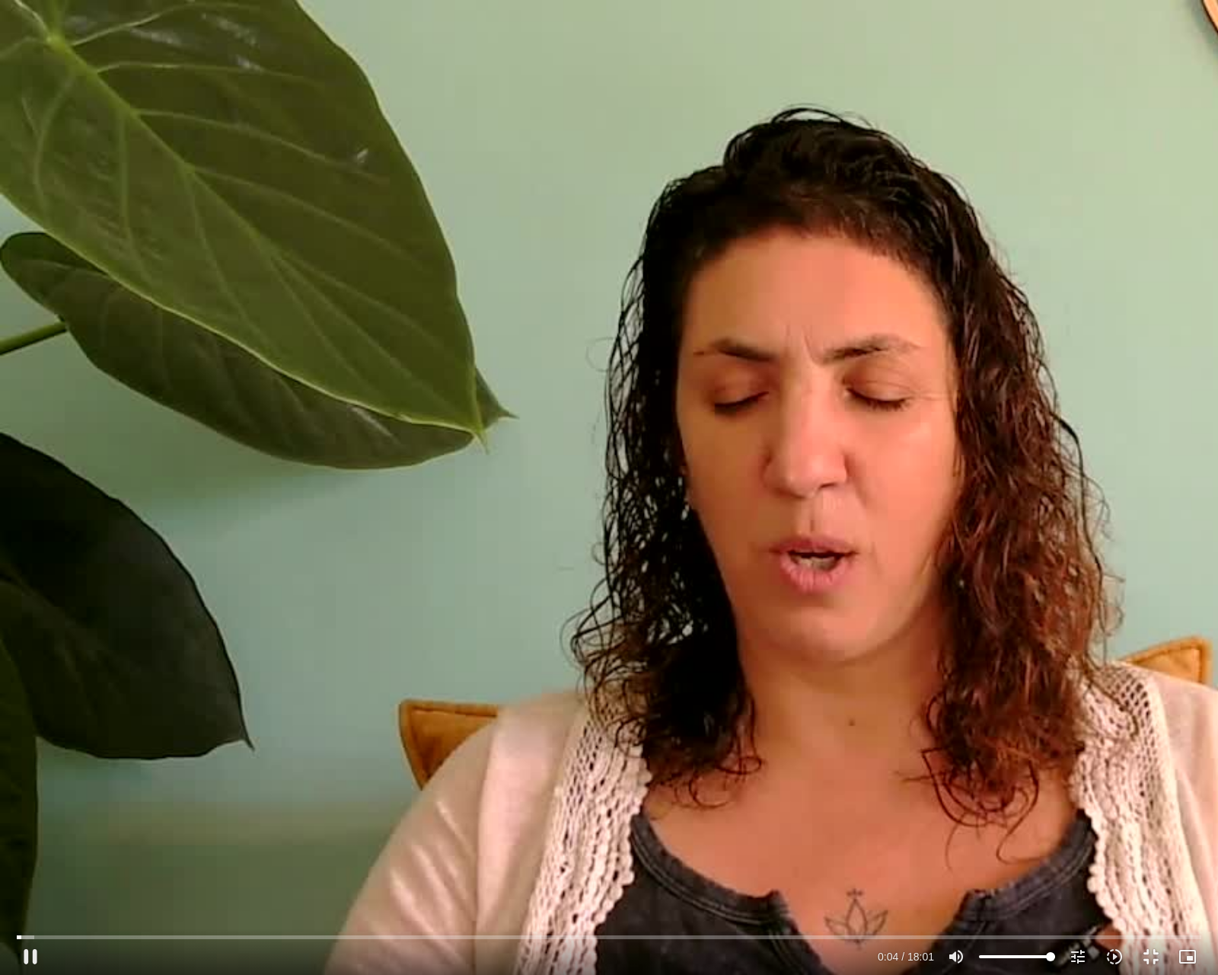
type input "919"
type input "4.773852"
type input "919"
type input "4.908996"
type input "919"
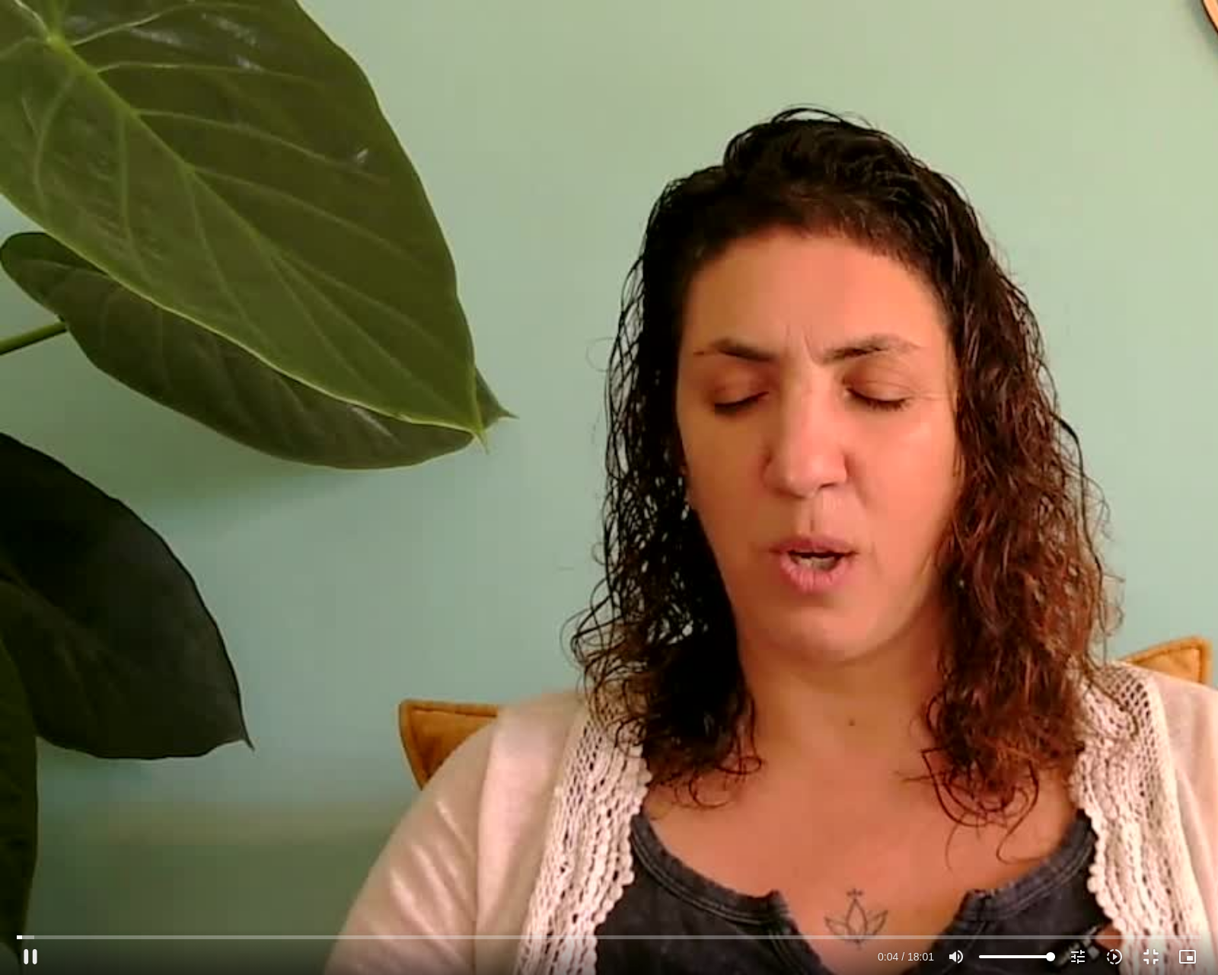
type input "5.04042"
type input "919"
type input "5.168241"
type input "919"
type input "5.295263"
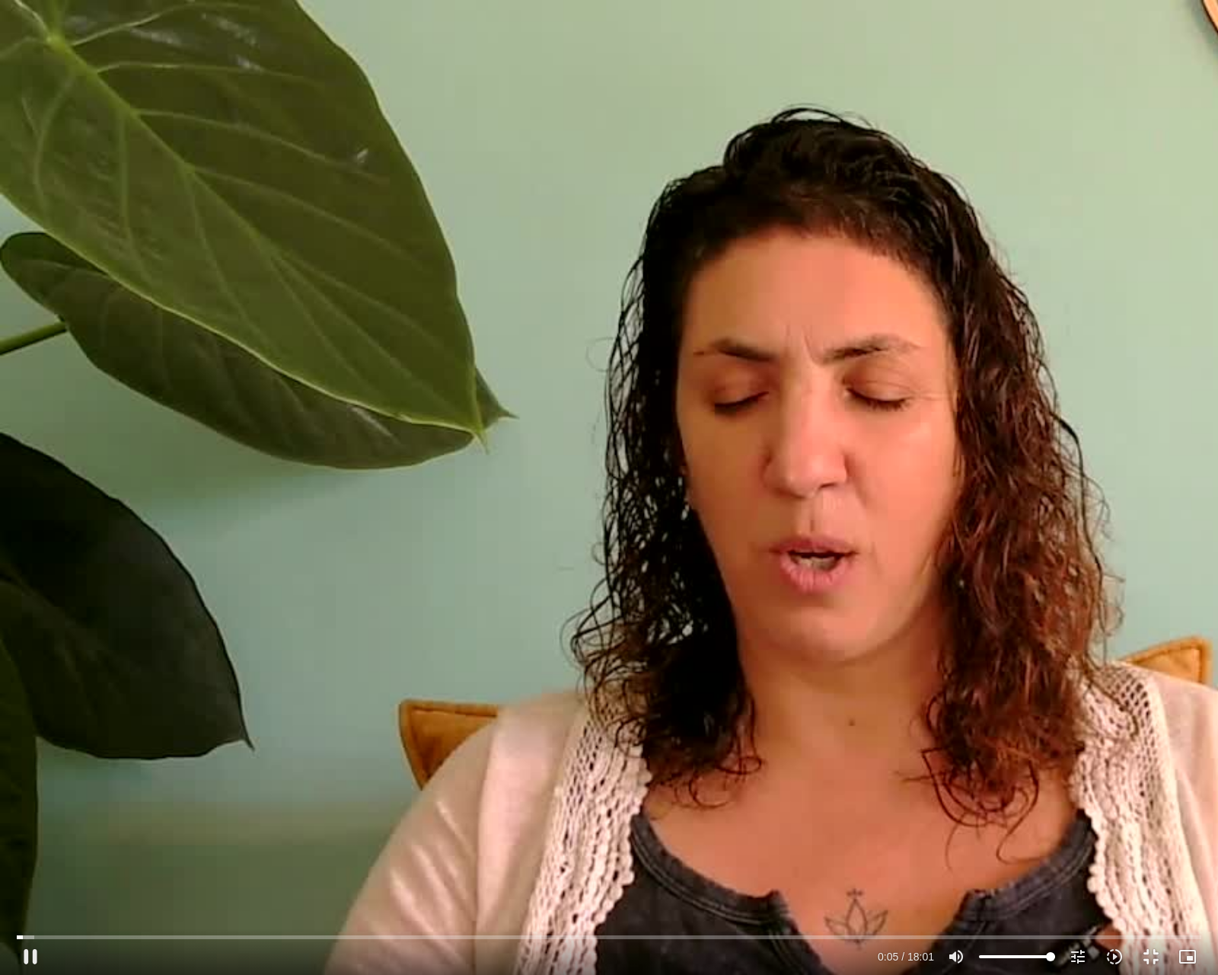
type input "919"
type input "5.420716"
type input "919"
type input "5.555802"
type input "919"
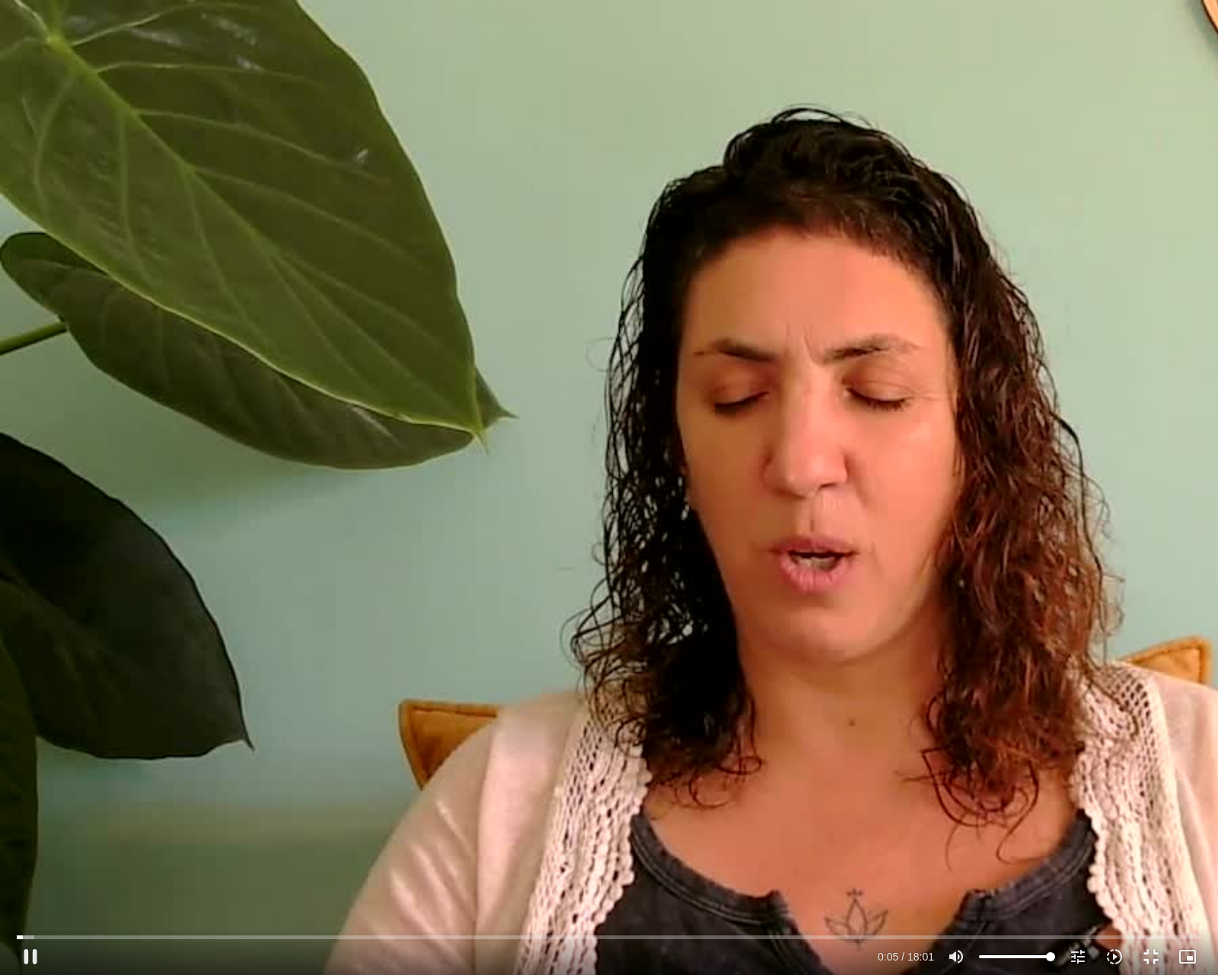
type input "5.68154"
type input "919"
type input "5.924872"
type input "919"
type input "5.947027"
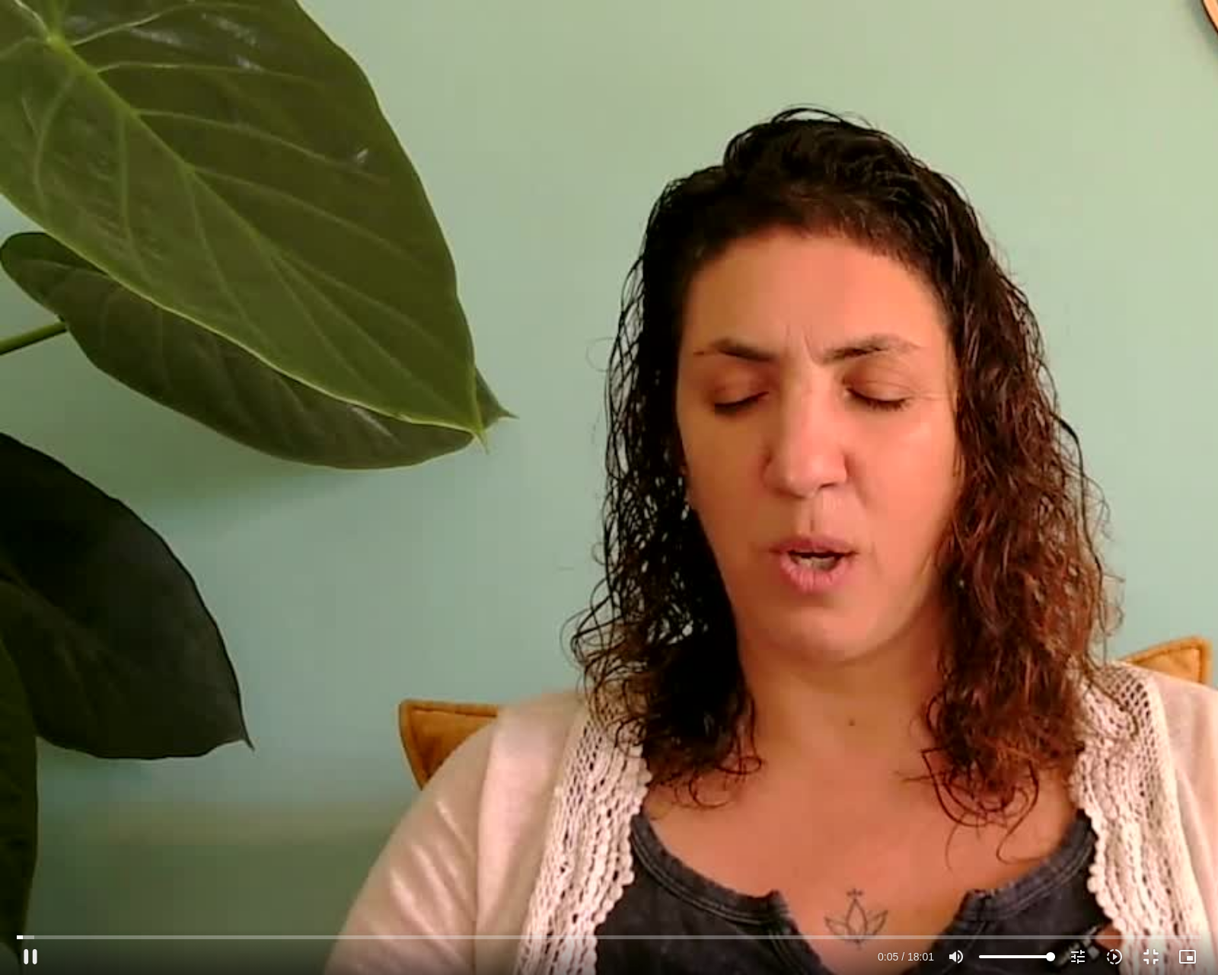
type input "919"
type input "6.081028"
type input "919"
type input "6.210324"
type input "919"
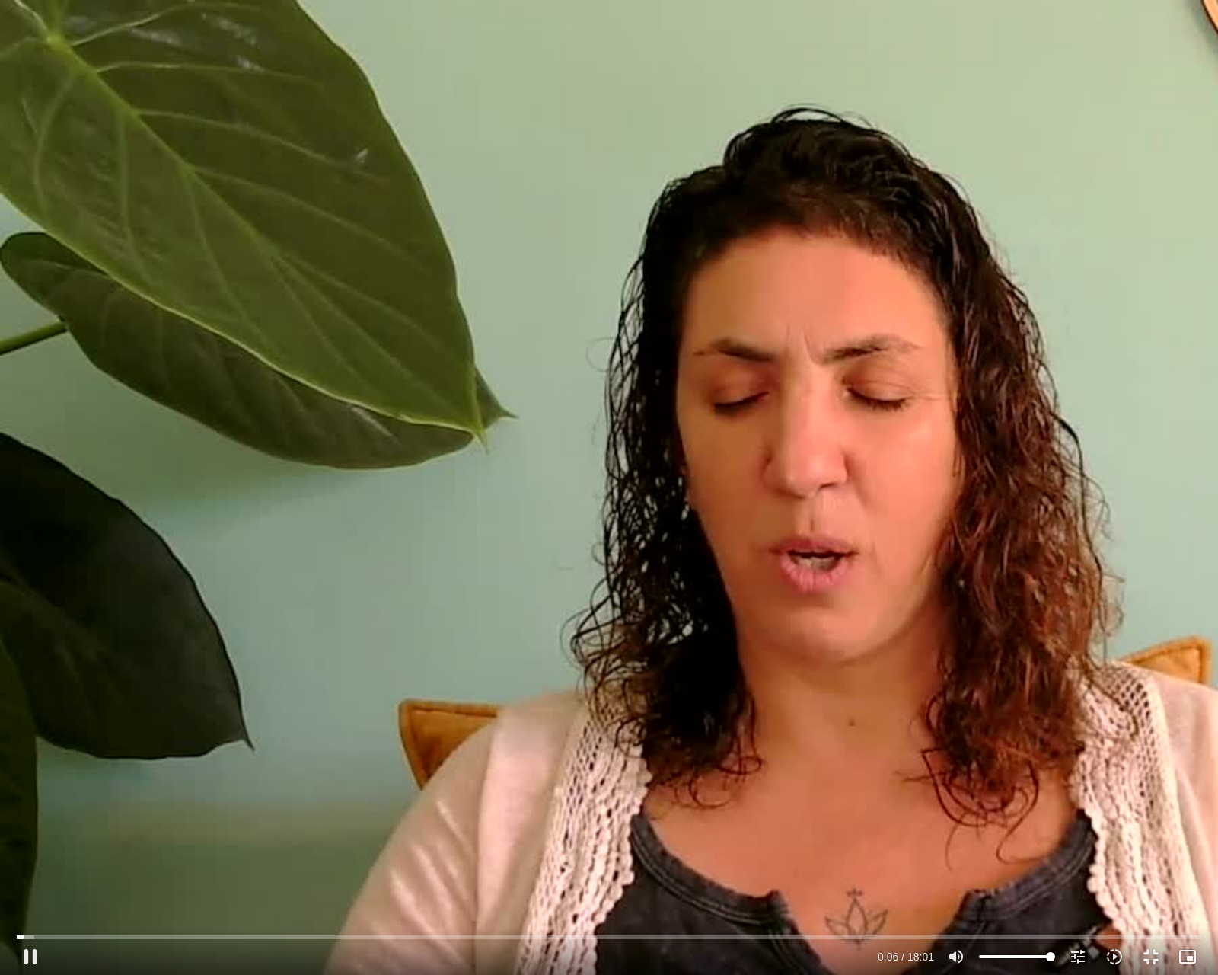
type input "6.344976"
type input "919"
type input "6.47481"
type input "919"
type input "6.603285"
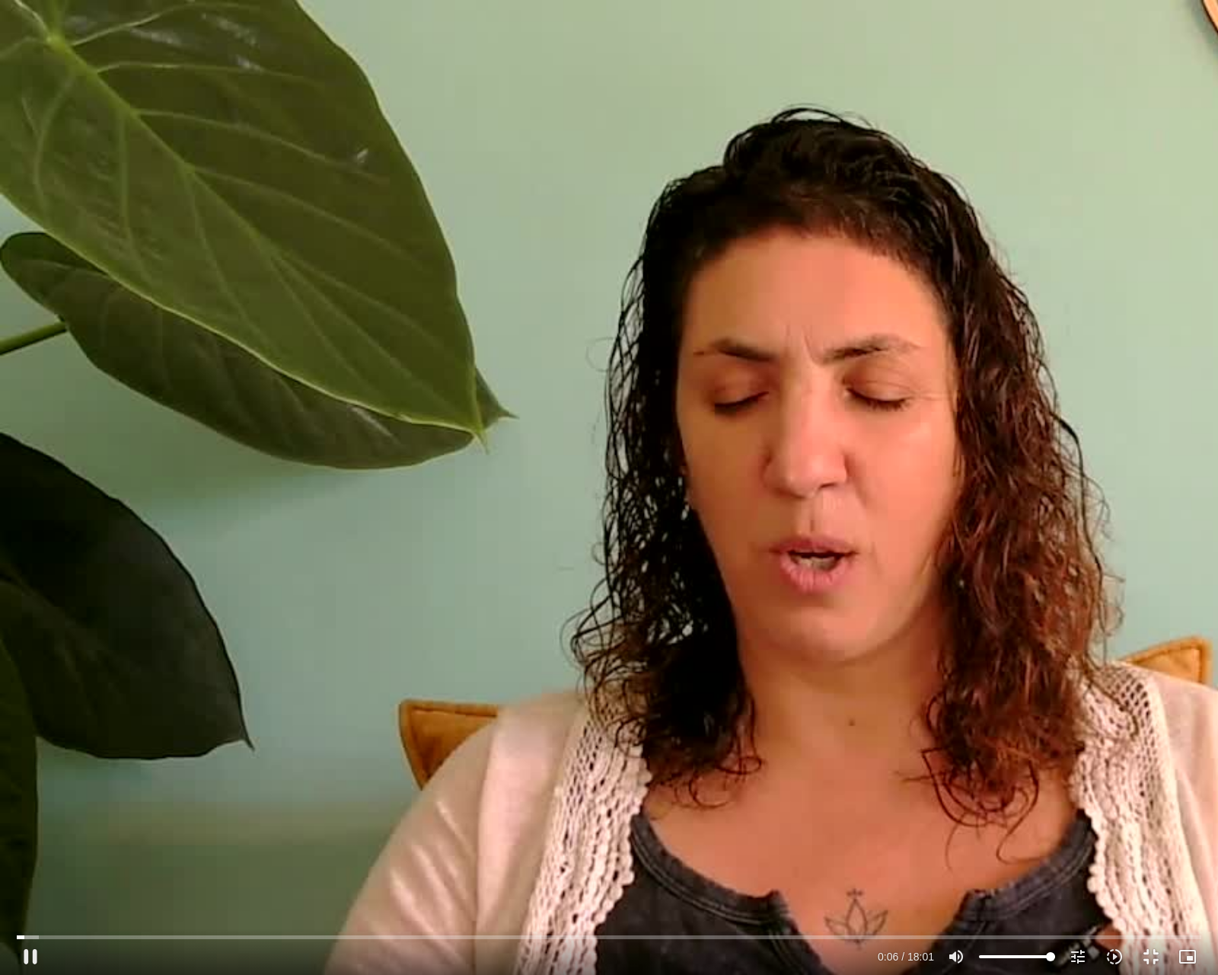
type input "919"
type input "6.74287"
type input "919"
type input "6.87132"
type input "919"
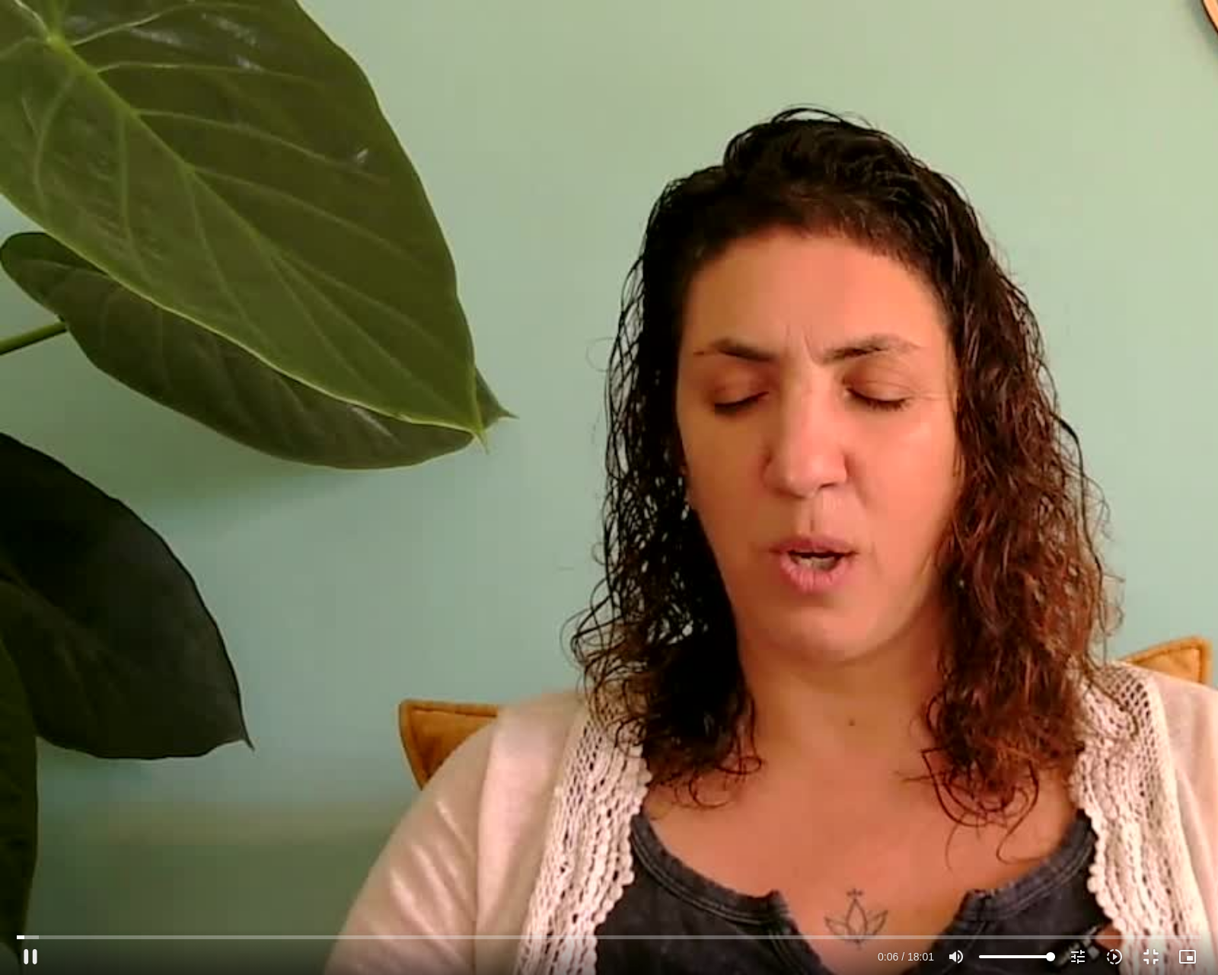
type input "6.999246"
type input "919"
type input "7.128755"
type input "919"
type input "7.257159"
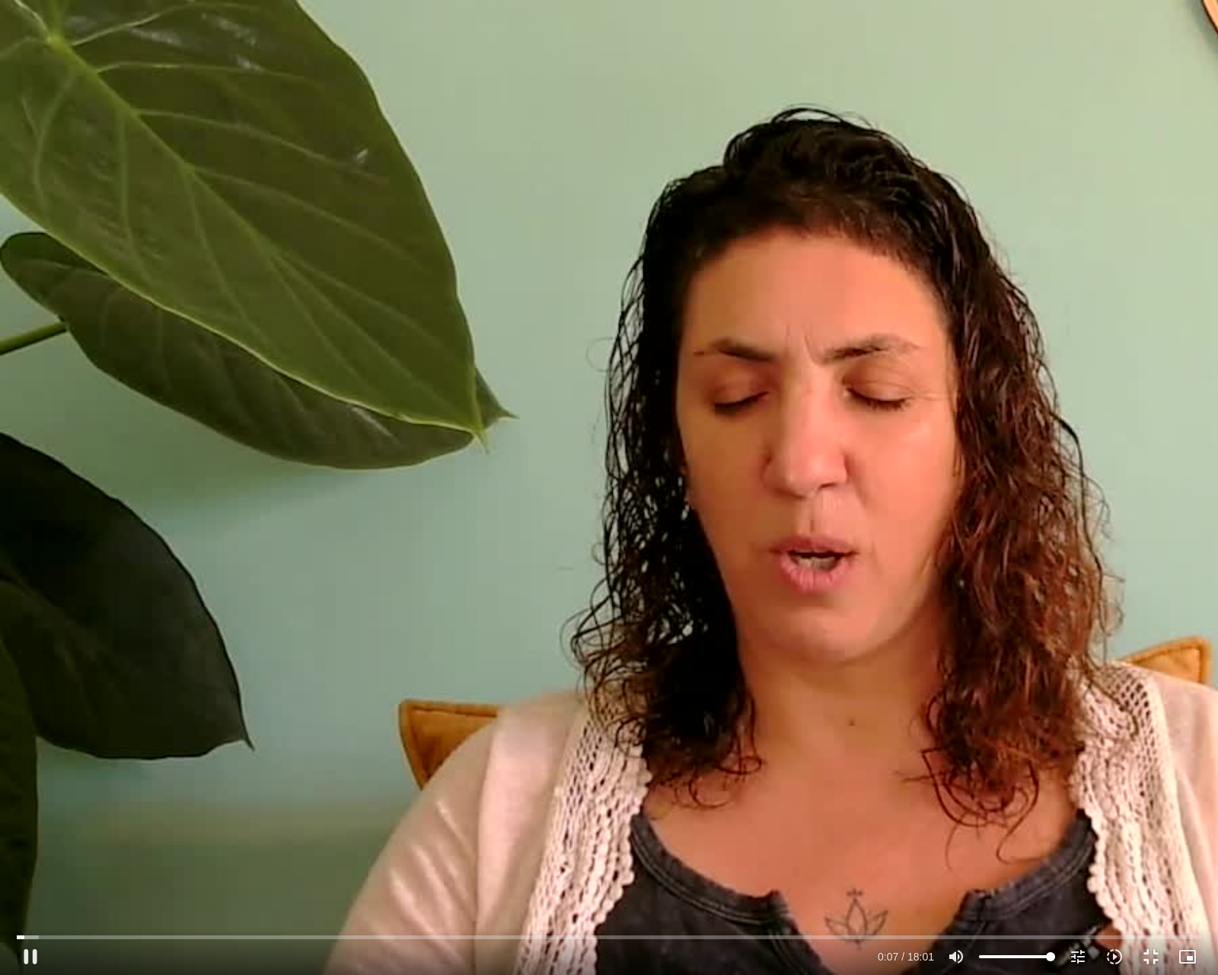
type input "919"
type input "7.389767"
type input "919"
type input "7.623961"
type input "919"
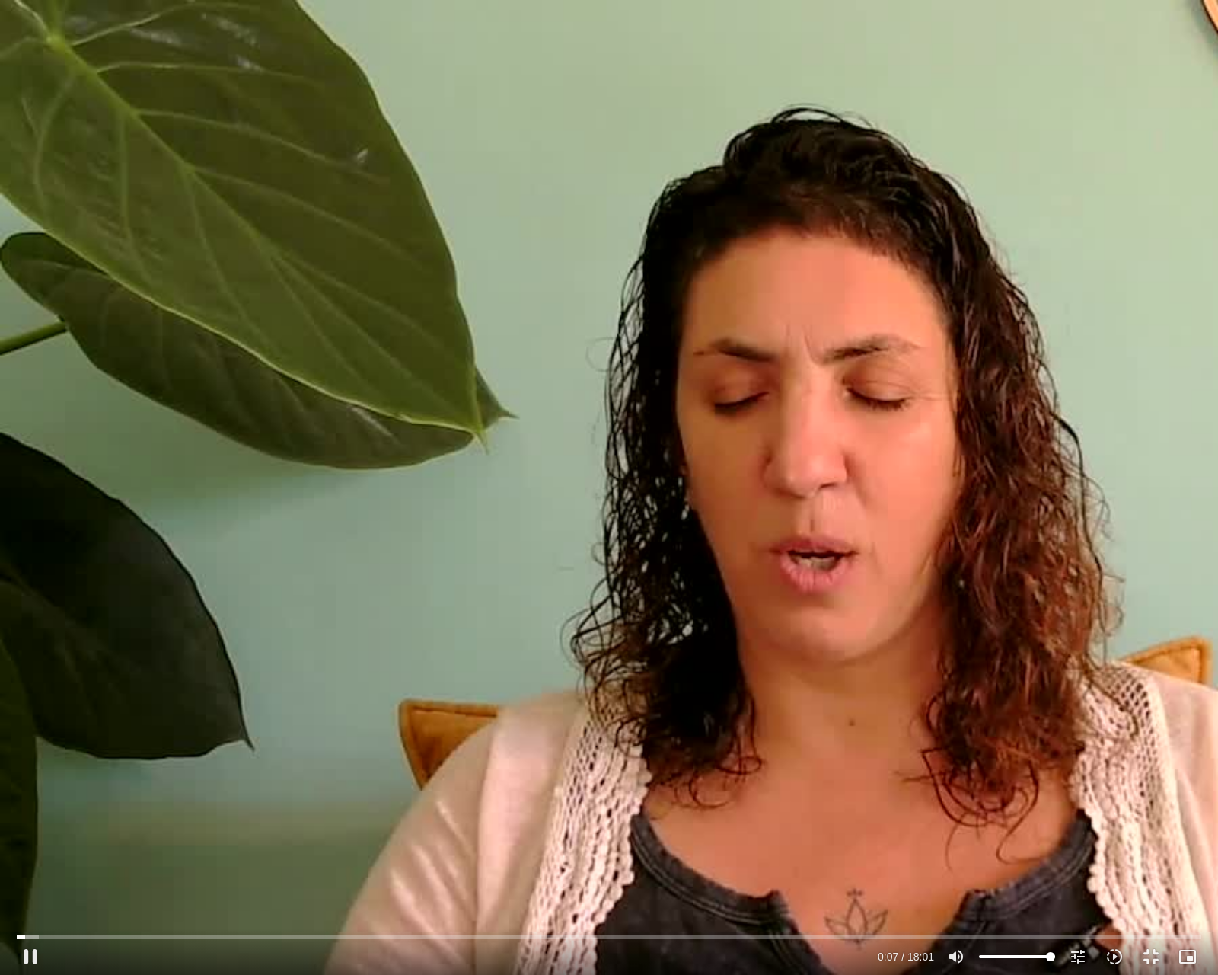
type input "7.773569"
type input "919"
type input "7.894338"
type input "919"
type input "7.974736"
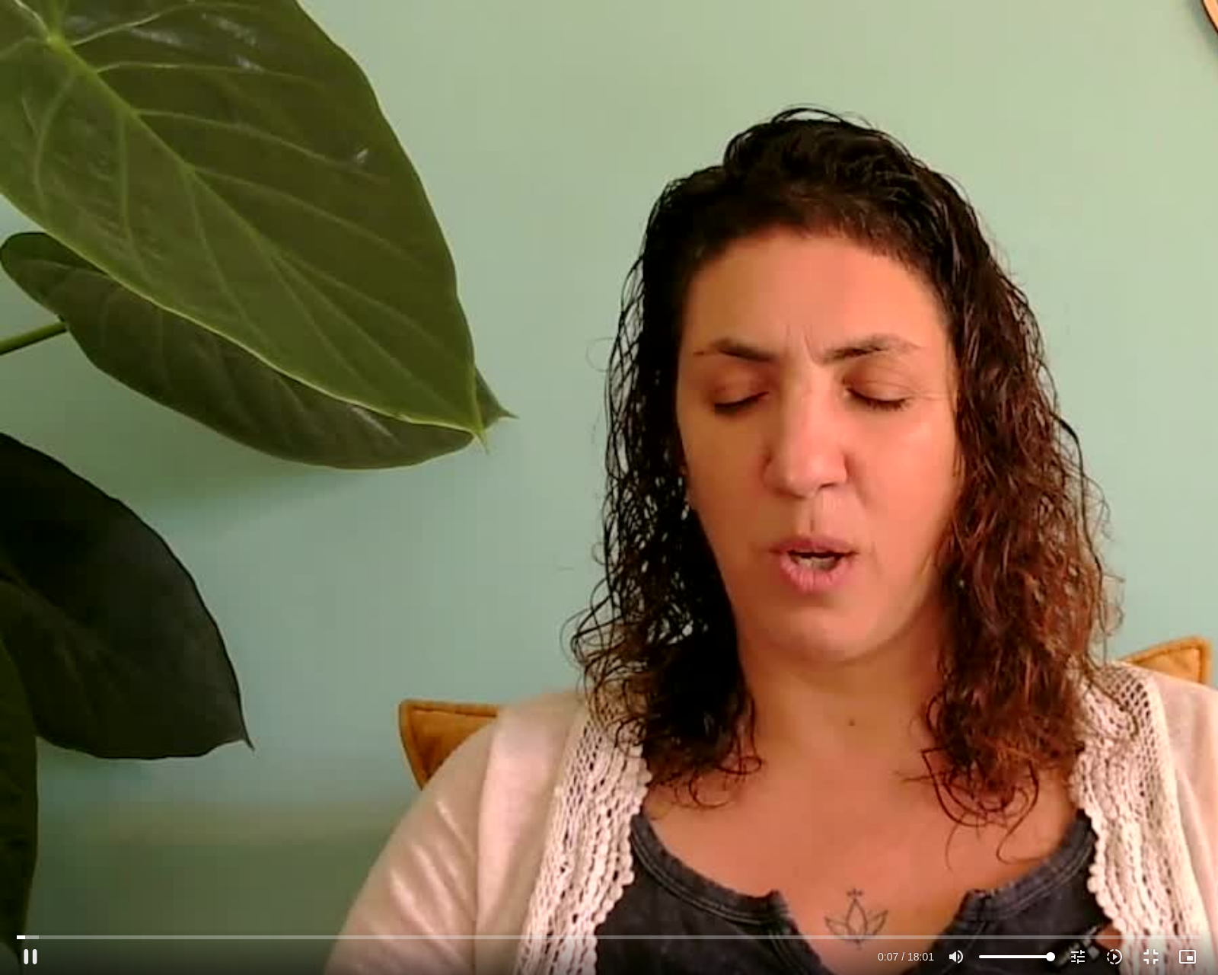
type input "919"
type input "8.044493"
type input "919"
type input "8.17031"
type input "919"
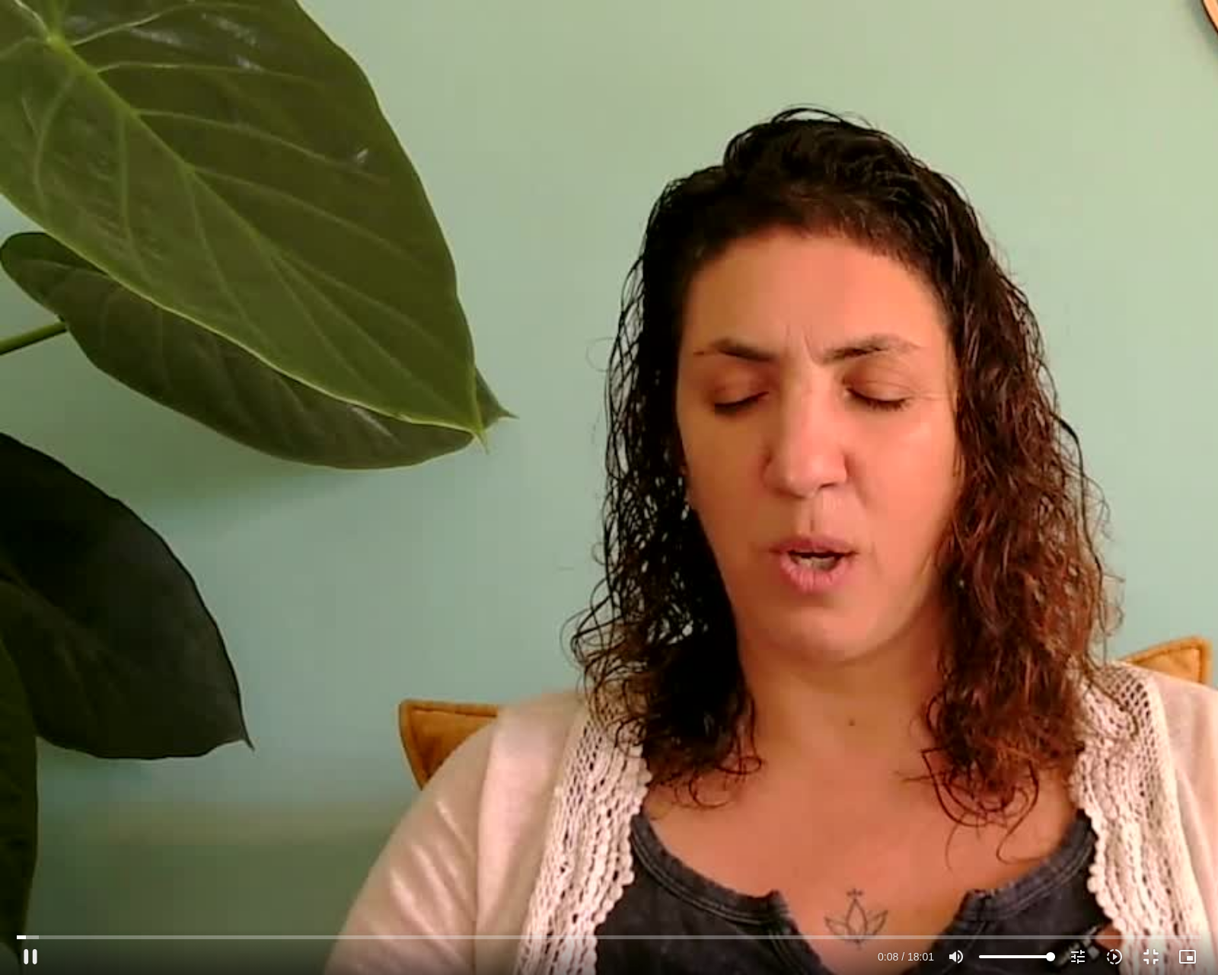
type input "8.301826"
type input "919"
type input "8.43118"
type input "919"
type input "8.565654"
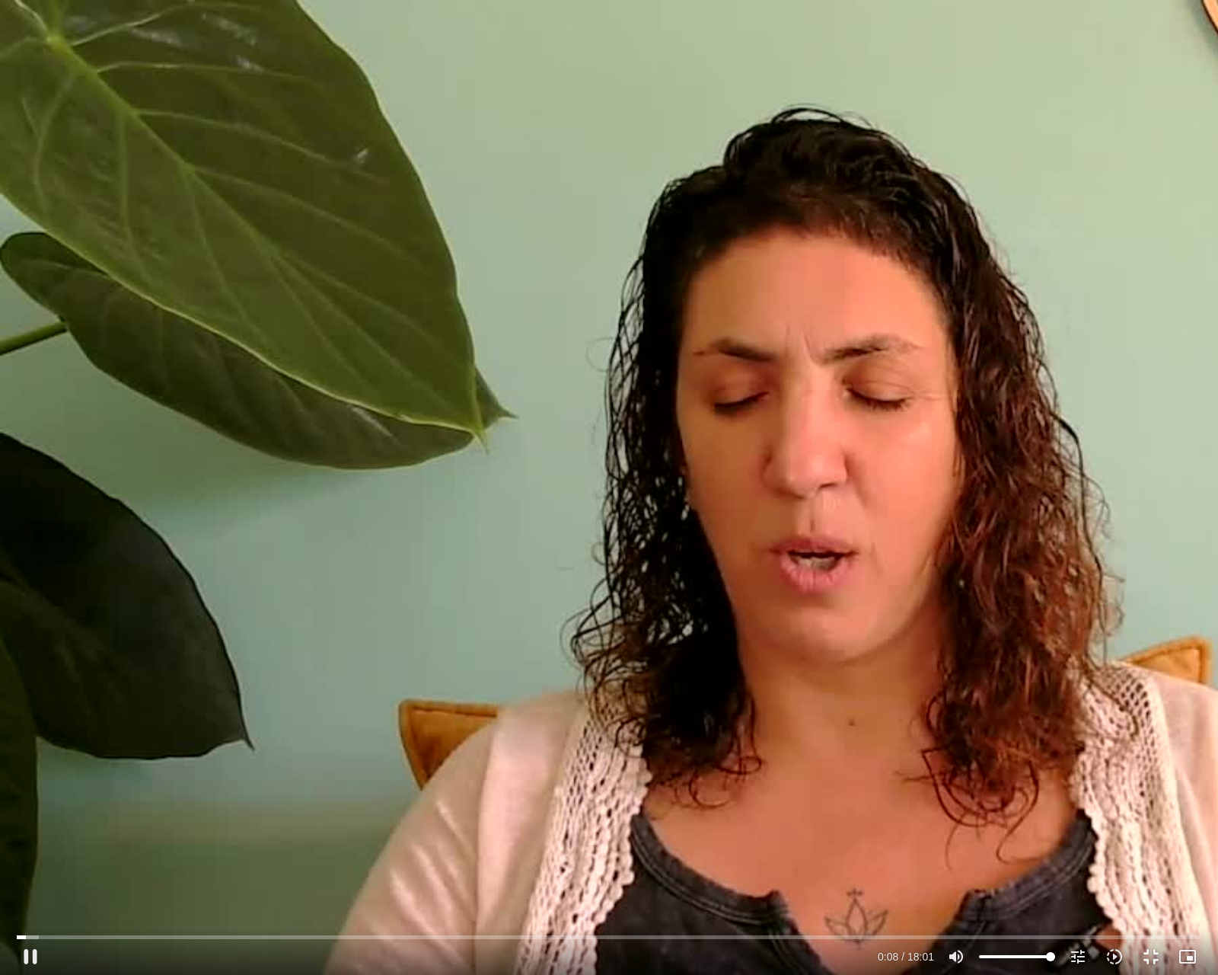
type input "919"
type input "8.697592"
type input "919"
type input "8.82921"
type input "919"
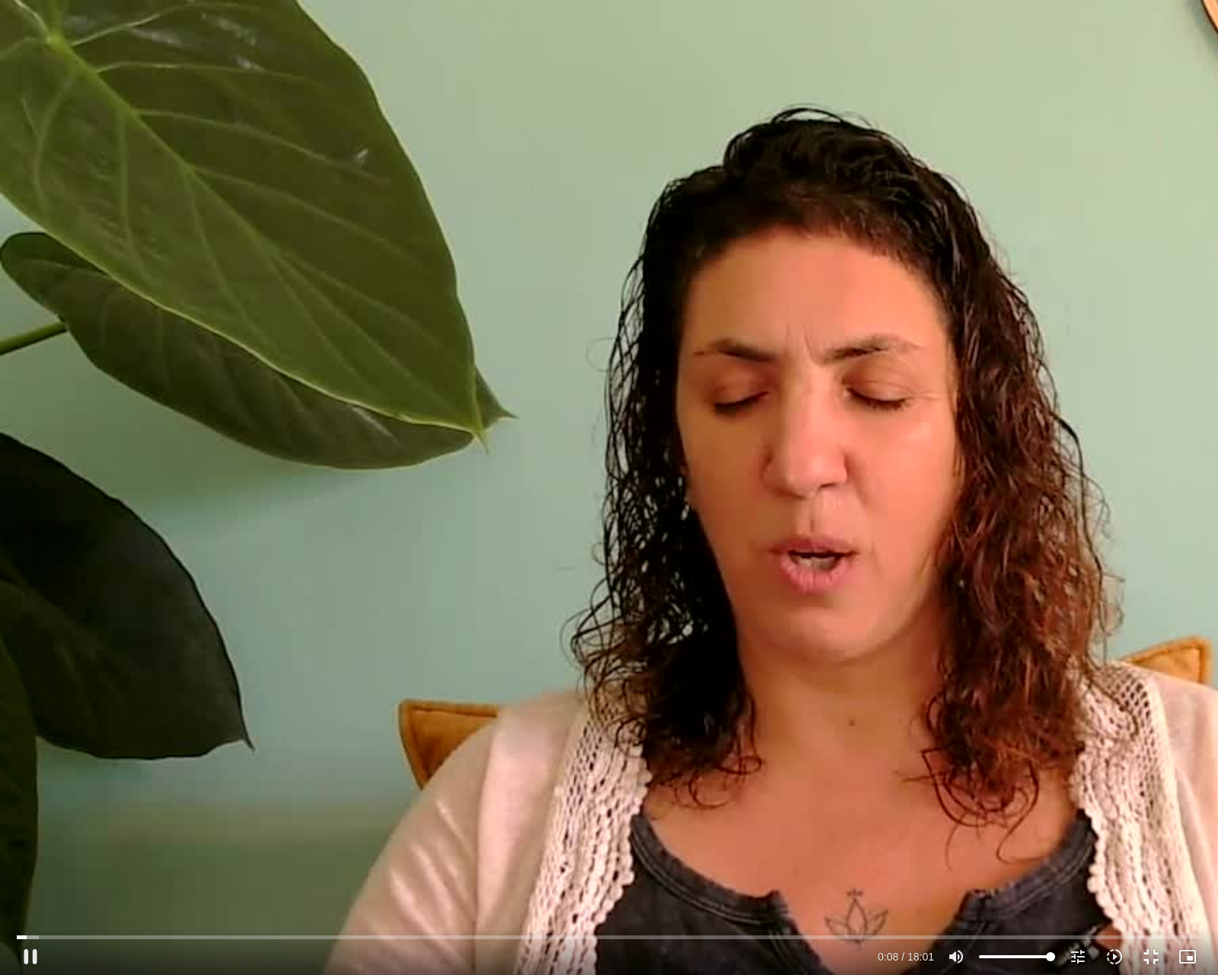
type input "8.963279"
type input "919"
type input "9.095874"
type input "919"
type input "9.229352"
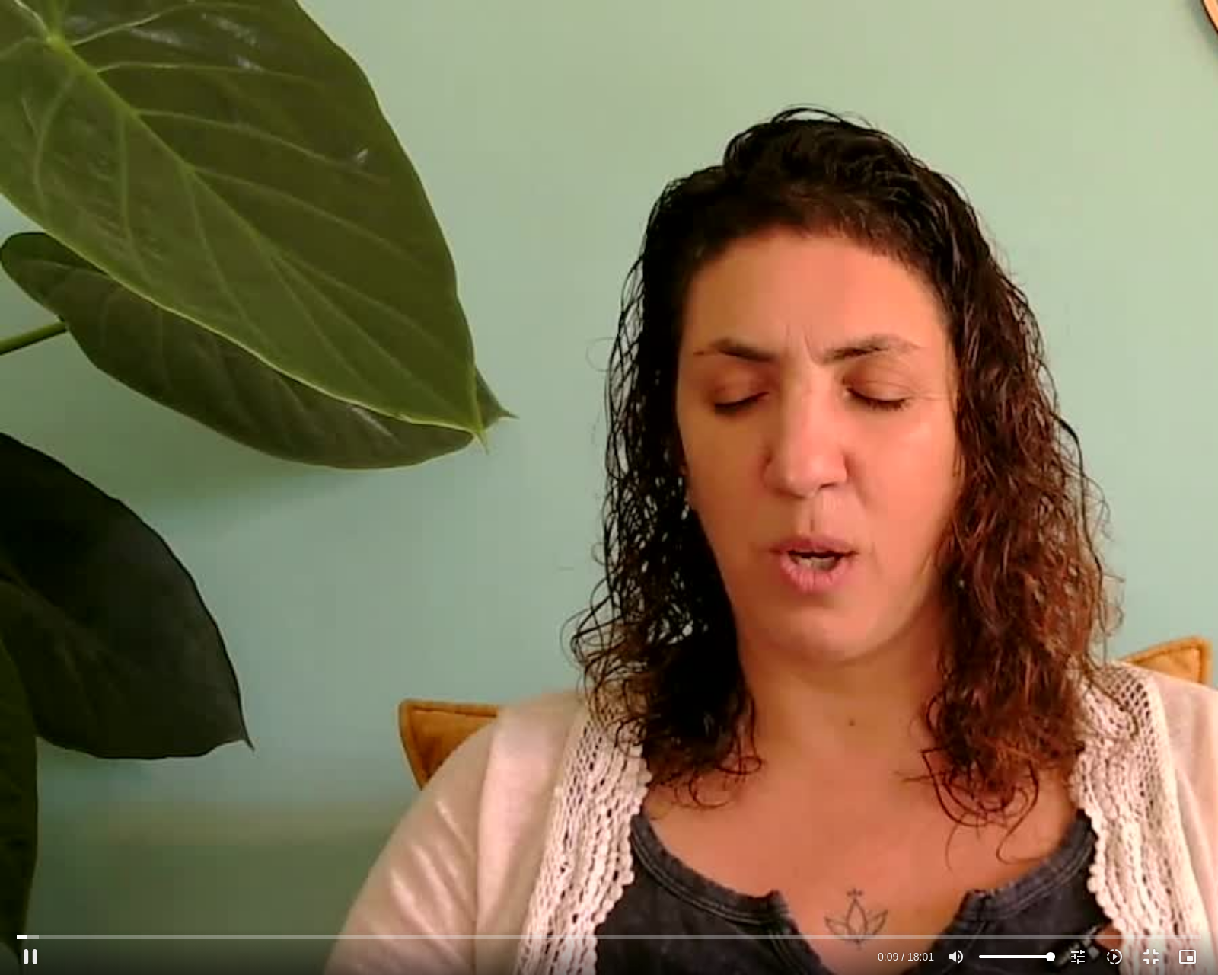
type input "919"
type input "9.363211"
type input "919"
type input "9.496269"
type input "919"
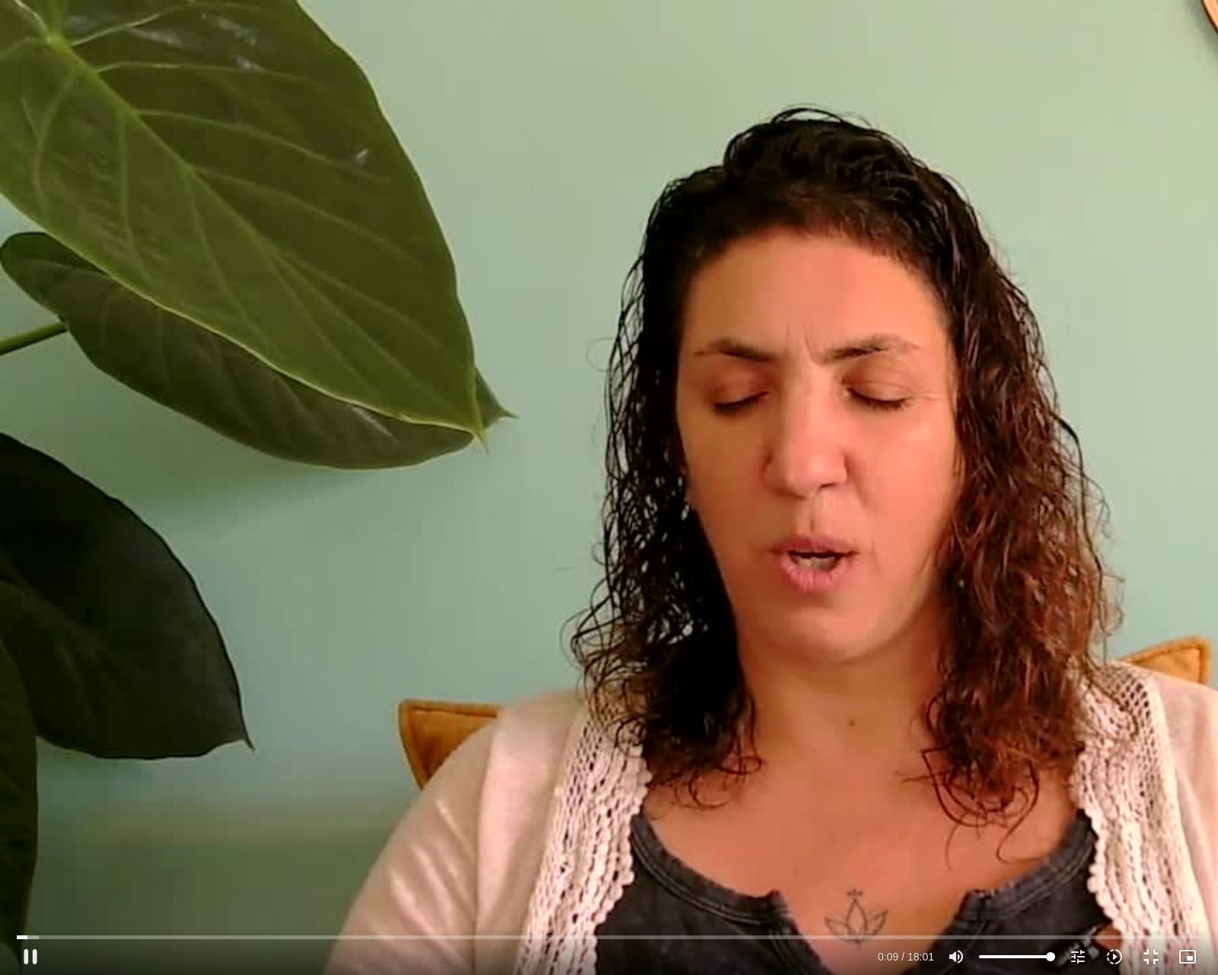
type input "9.632438"
type input "919"
type input "9.7625"
type input "919"
type input "9.898568"
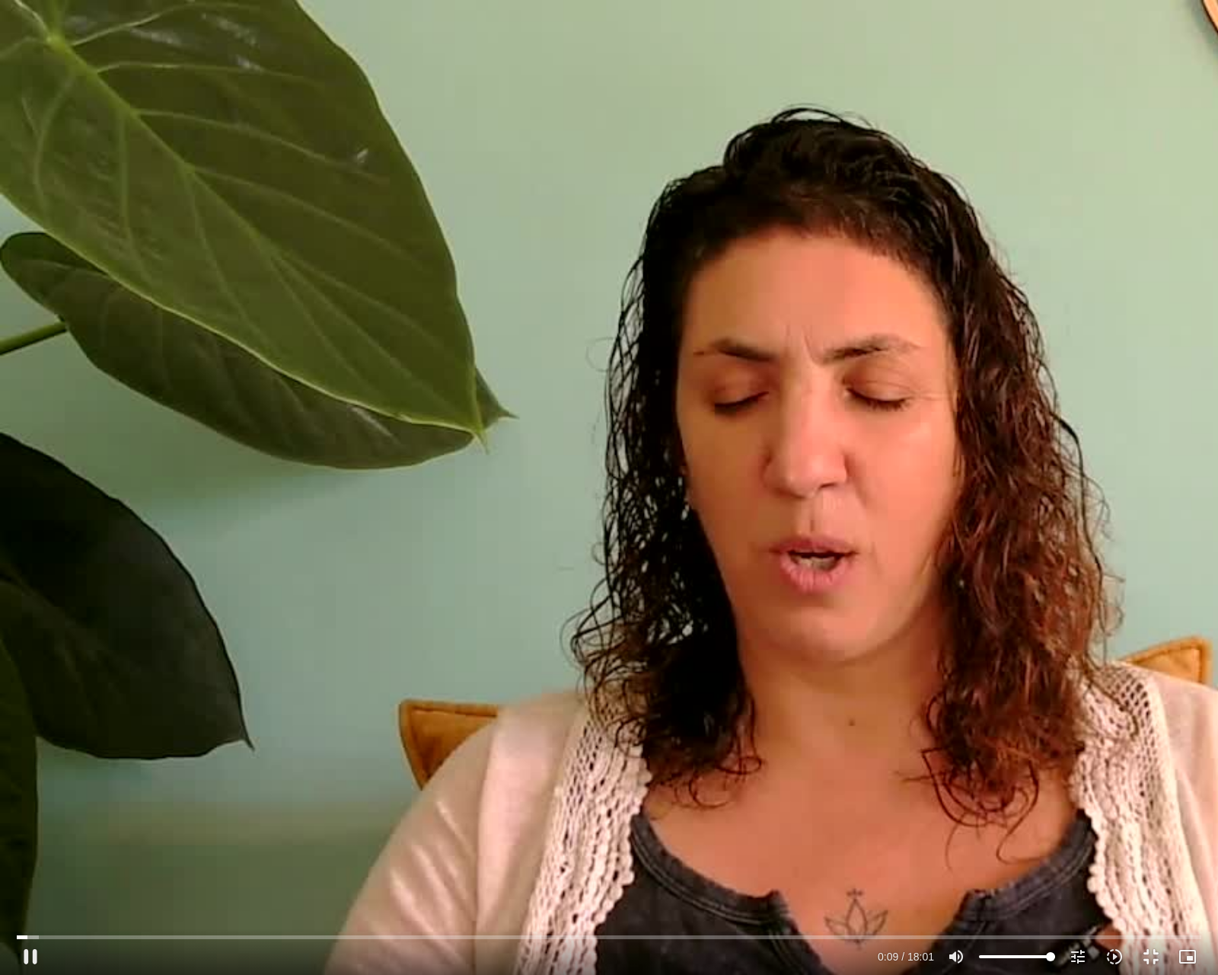
type input "919"
type input "10.031601"
type input "919"
type input "10.159688"
type input "919"
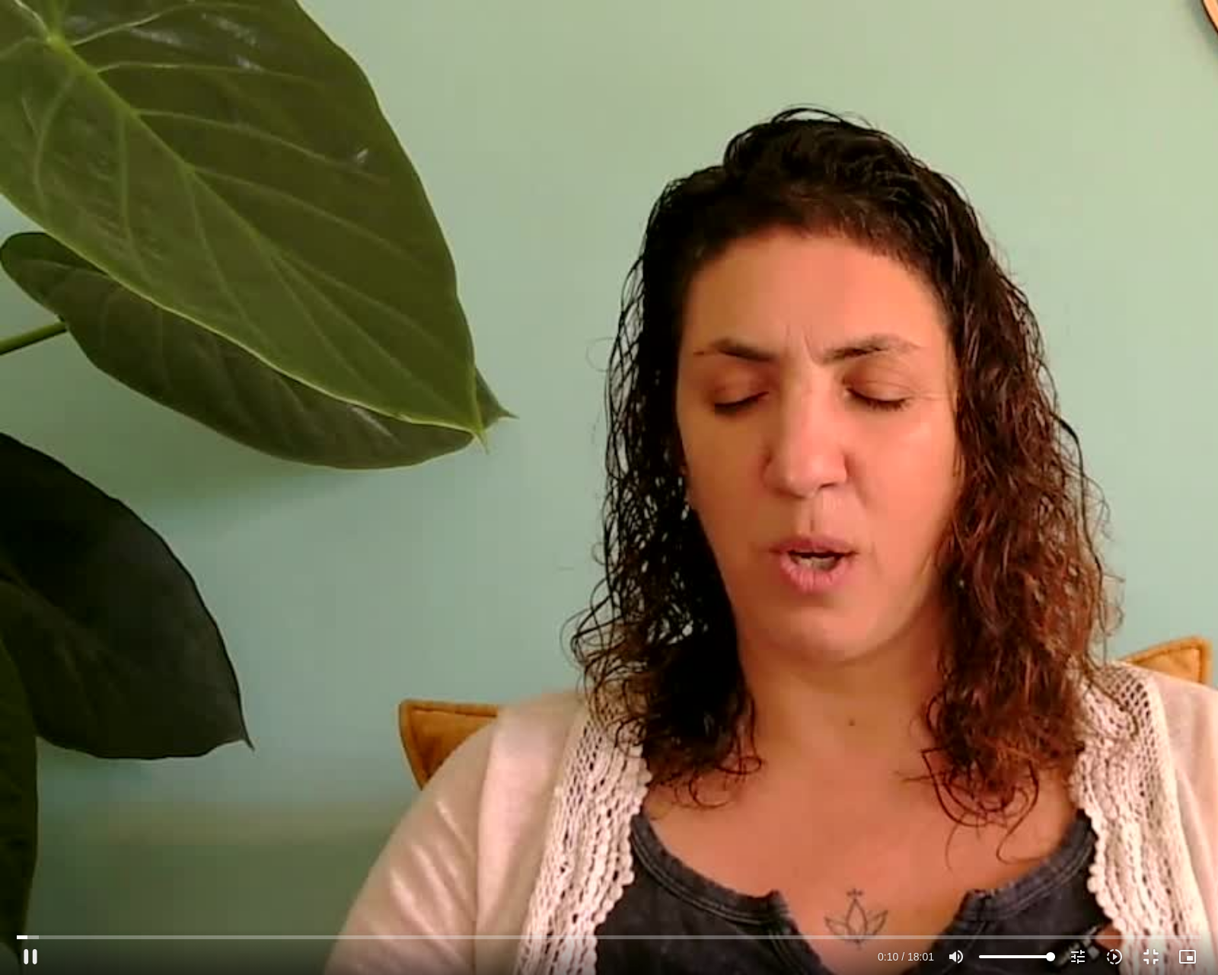
type input "10.296872"
type input "919"
type input "10.430726"
type input "919"
type input "10.564304"
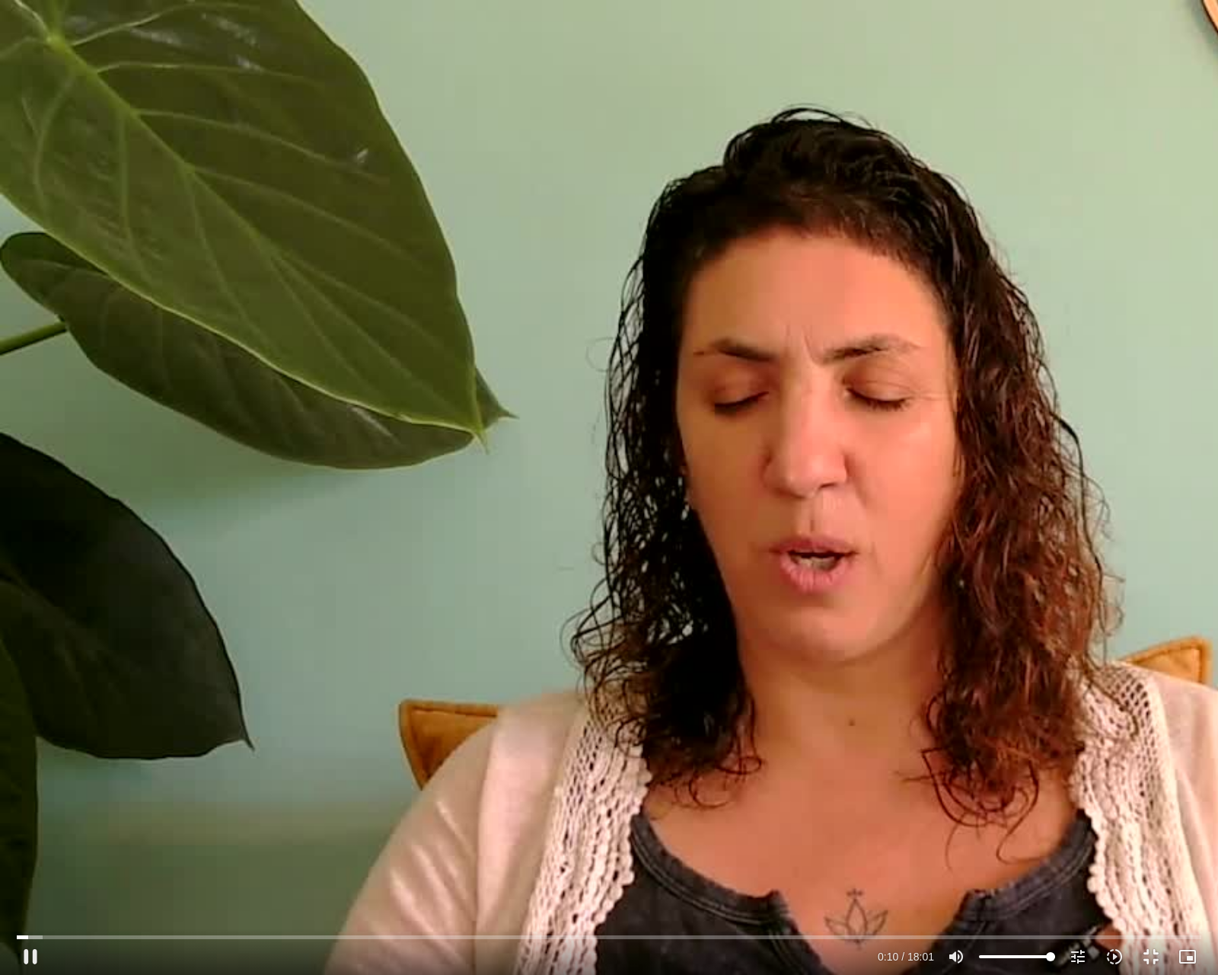
type input "919"
type input "10.699871"
type input "919"
type input "10.833563"
type input "919"
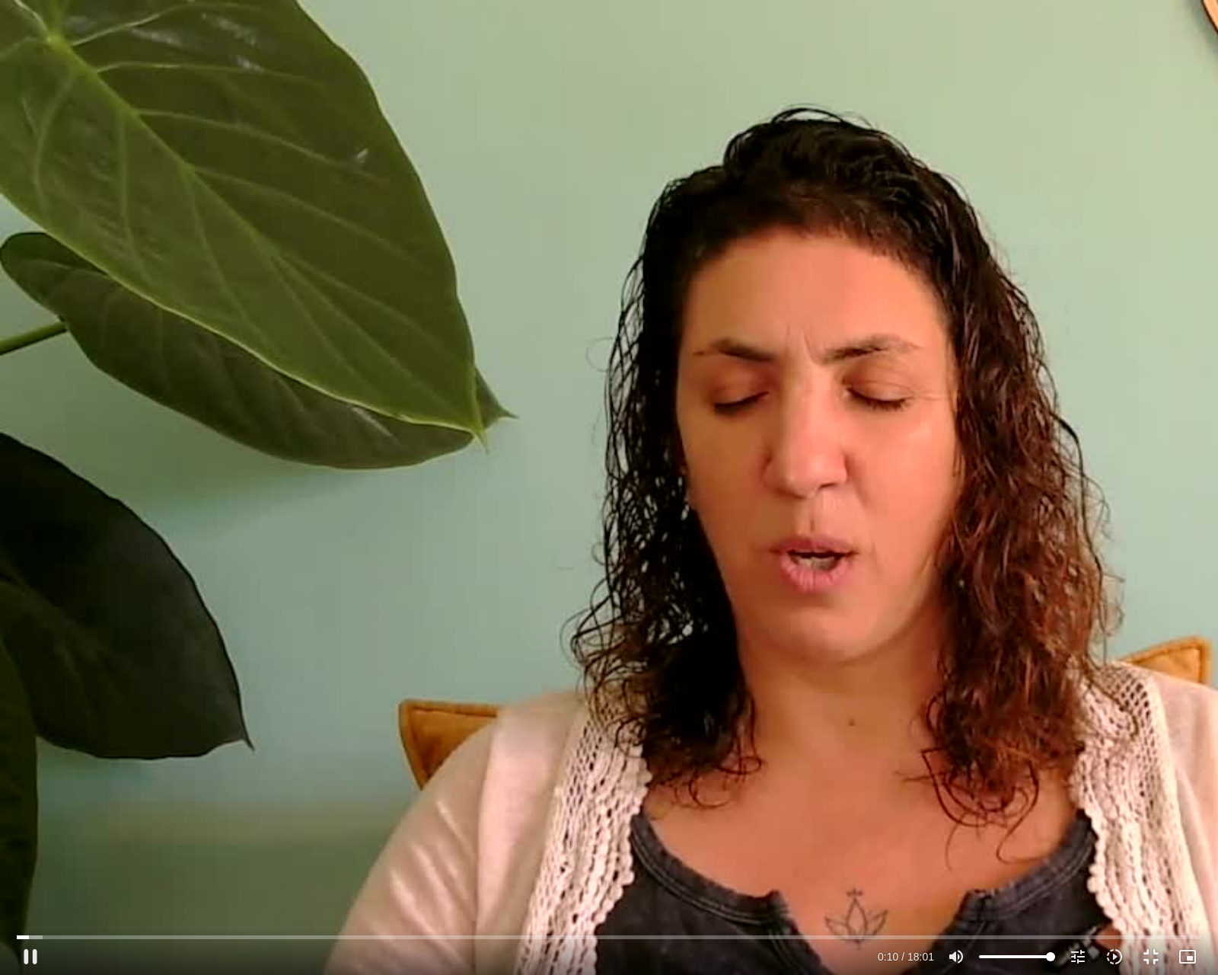
type input "11.072057"
type input "919"
type input "11.20555"
type input "919"
type input "11.272464"
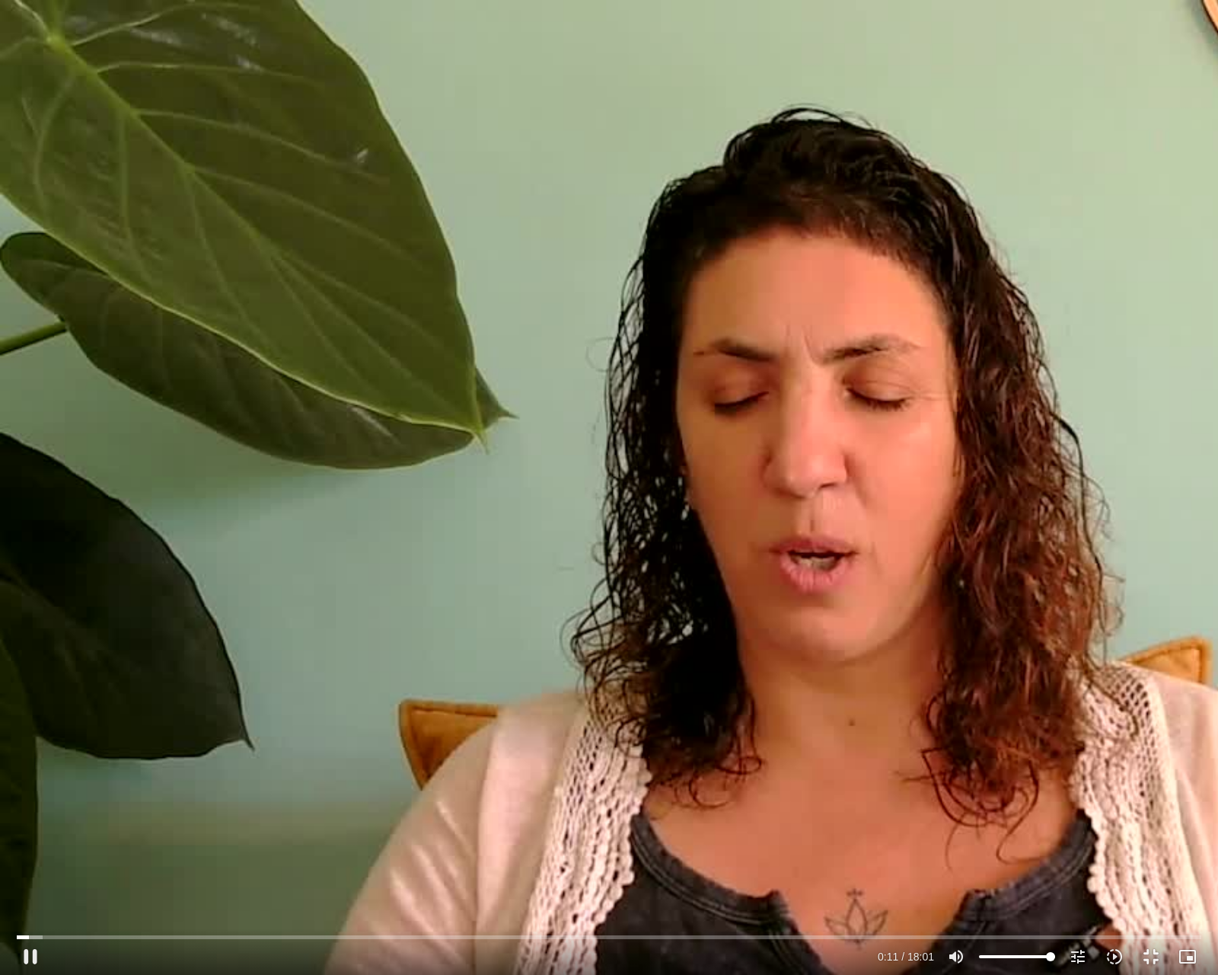
type input "919"
type input "11.355687"
click at [158, 805] on div "Skip Ad 1:30 pause 0:11 / 18:01 volume_up Mute tune Resolution Auto 720p slow_m…" at bounding box center [609, 487] width 1218 height 975
click at [158, 805] on div "Skip Ad 1:30 play_arrow 0:11 / 18:01 volume_up Mute tune Resolution Auto 720p s…" at bounding box center [609, 487] width 1218 height 975
click at [1154, 805] on button "fullscreen_exit" at bounding box center [1151, 956] width 37 height 37
